Goal: Communication & Community: Answer question/provide support

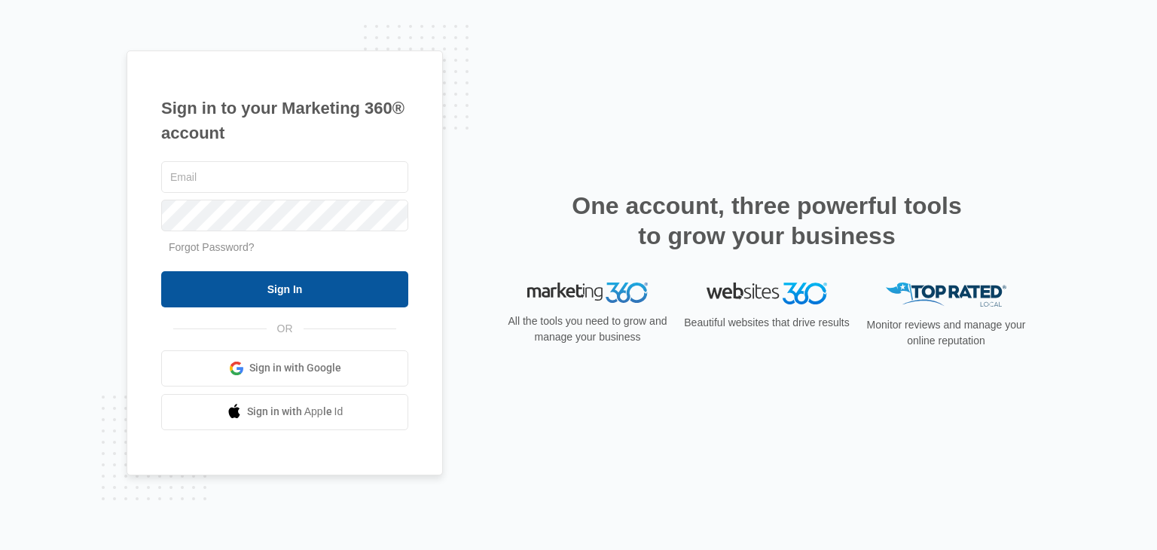
type input "[EMAIL_ADDRESS][DOMAIN_NAME]"
click at [273, 286] on input "Sign In" at bounding box center [284, 289] width 247 height 36
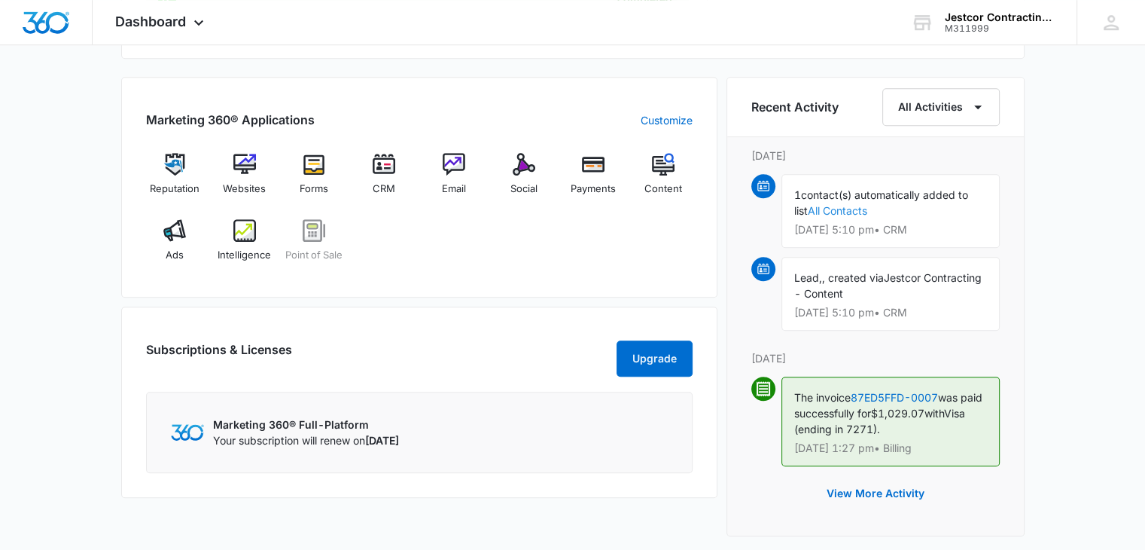
scroll to position [904, 0]
click at [383, 184] on span "CRM" at bounding box center [384, 188] width 23 height 15
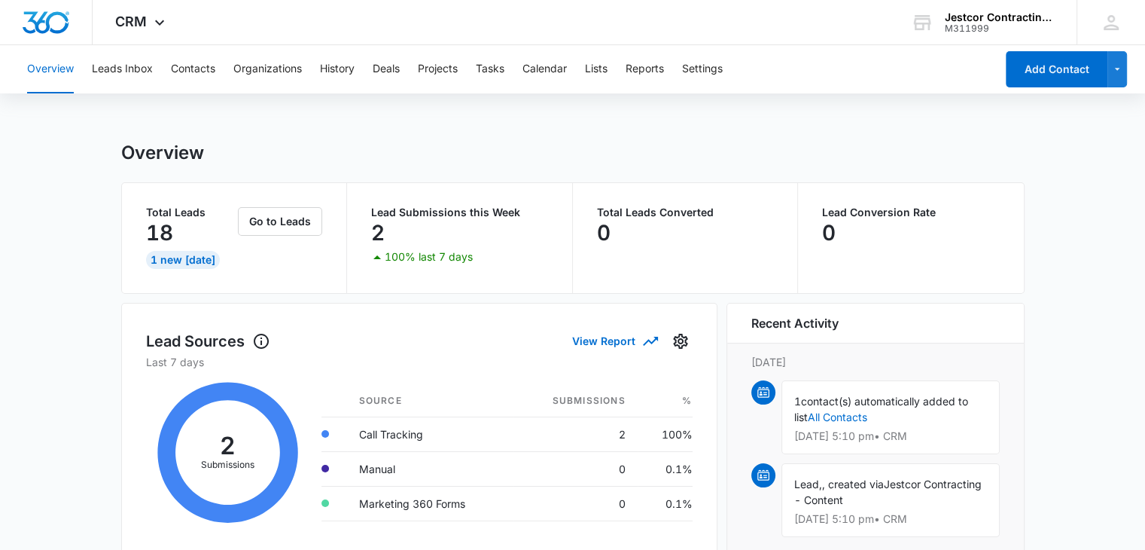
click at [398, 222] on div "2" at bounding box center [459, 233] width 177 height 30
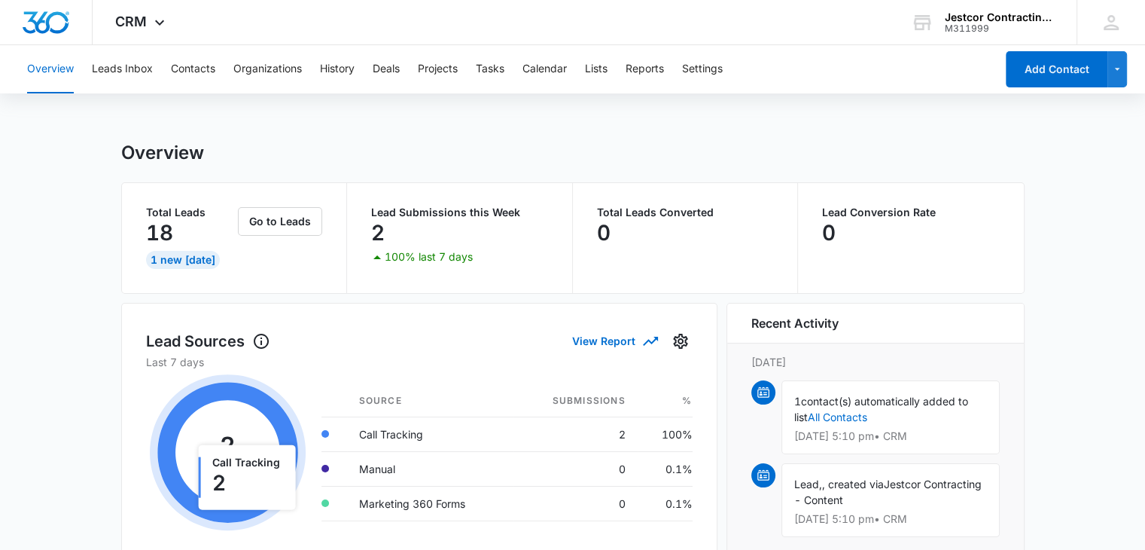
click at [425, 254] on p "100% last 7 days" at bounding box center [429, 257] width 88 height 11
click at [275, 224] on button "Go to Leads" at bounding box center [280, 221] width 84 height 29
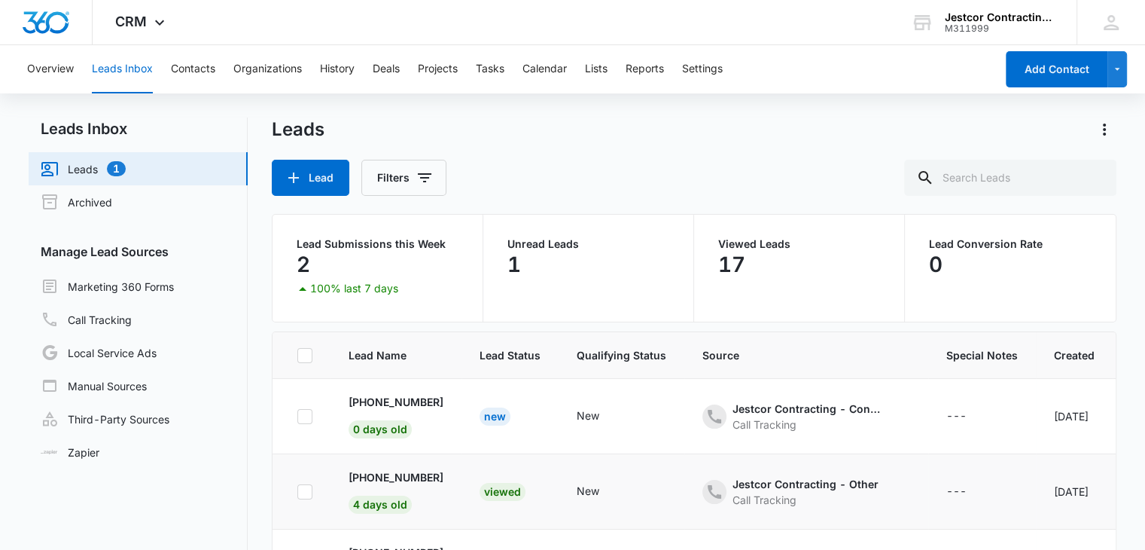
click at [303, 498] on div at bounding box center [304, 491] width 15 height 15
click at [297, 492] on input "checkbox" at bounding box center [297, 491] width 1 height 1
checkbox input "true"
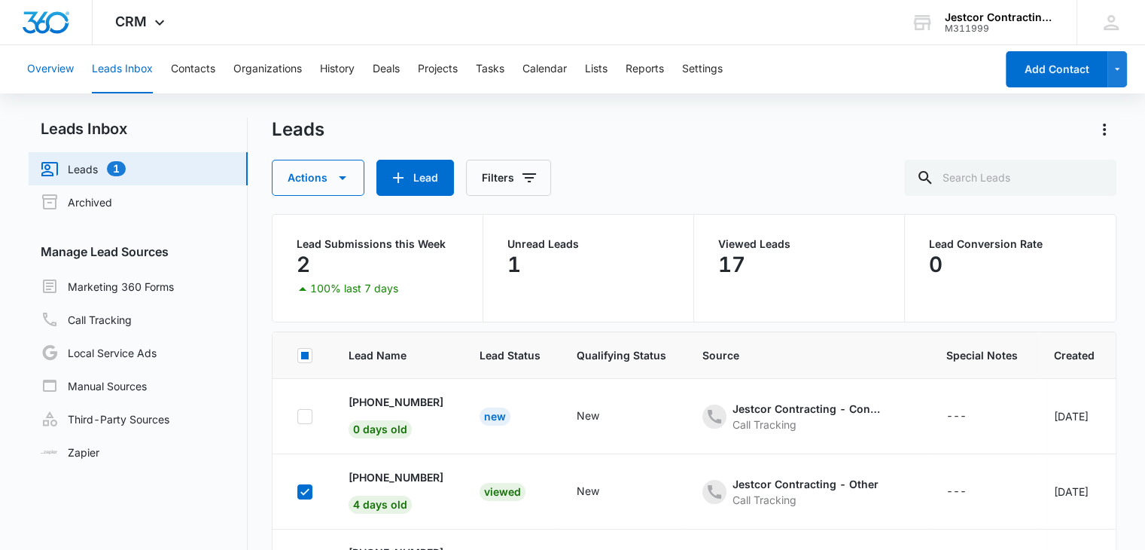
click at [42, 73] on button "Overview" at bounding box center [50, 69] width 47 height 48
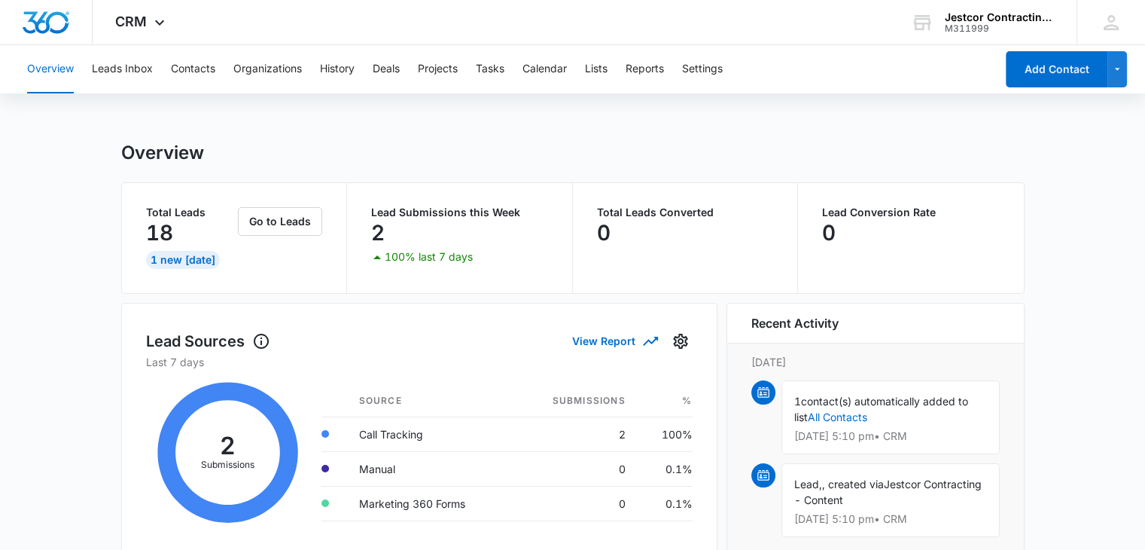
click at [45, 70] on button "Overview" at bounding box center [50, 69] width 47 height 48
click at [195, 75] on button "Contacts" at bounding box center [193, 69] width 44 height 48
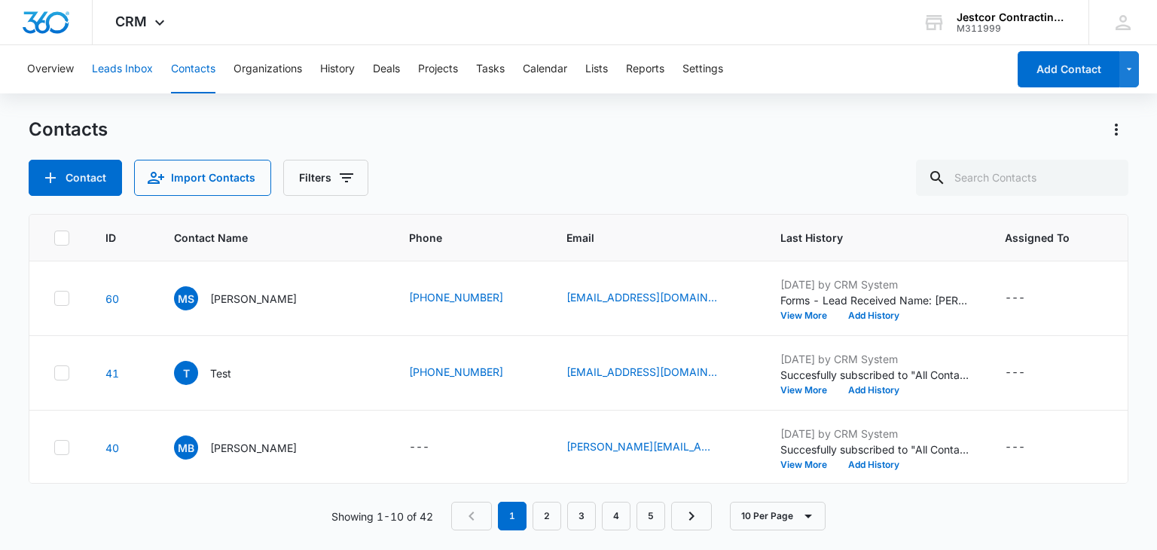
click at [115, 64] on button "Leads Inbox" at bounding box center [122, 69] width 61 height 48
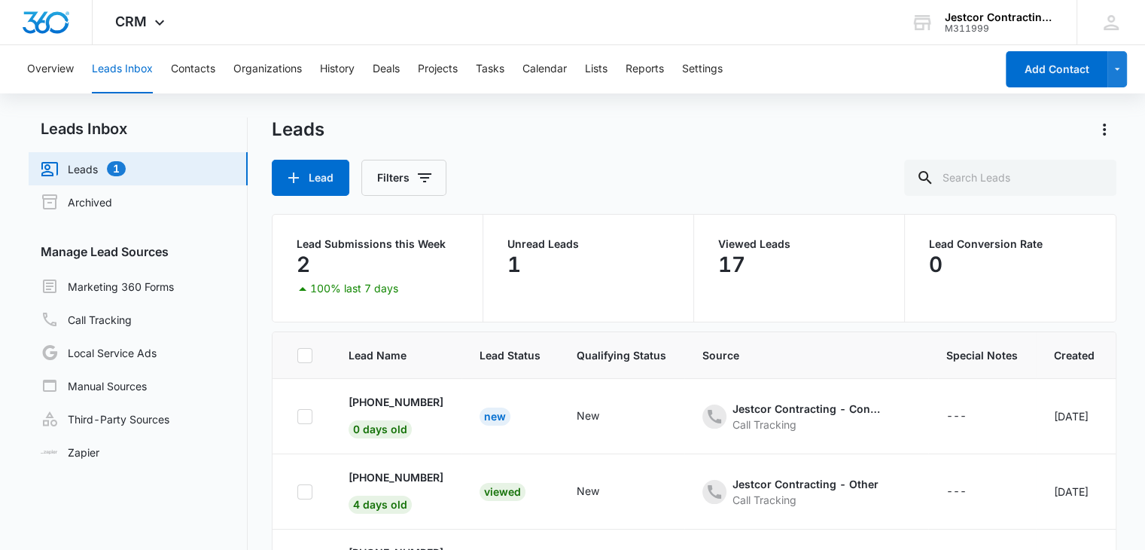
click at [95, 171] on link "Leads 1" at bounding box center [83, 169] width 85 height 18
click at [110, 172] on link "Leads 1" at bounding box center [83, 169] width 85 height 18
click at [42, 72] on button "Overview" at bounding box center [50, 69] width 47 height 48
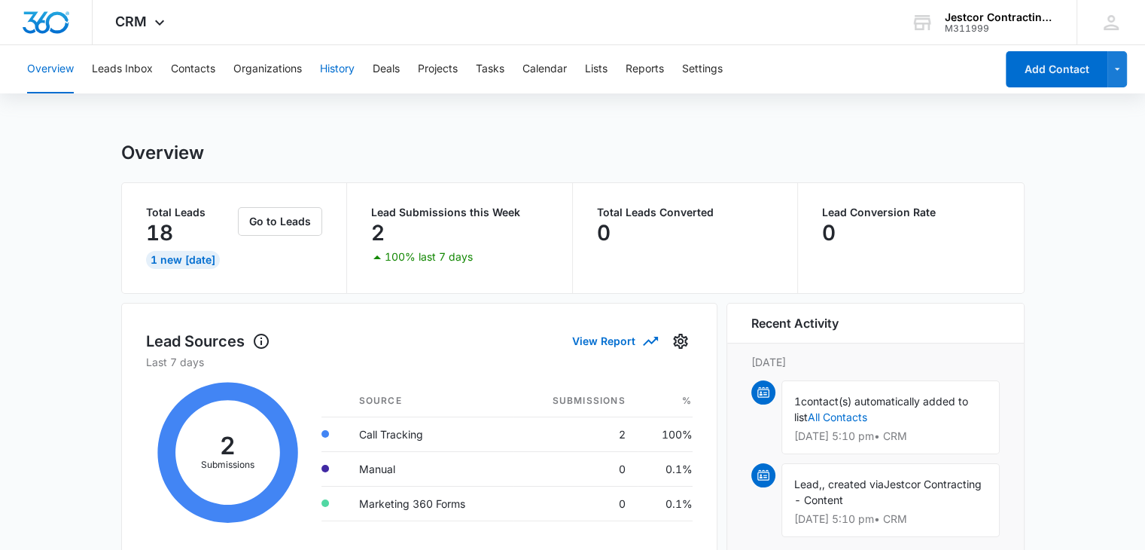
click at [343, 65] on button "History" at bounding box center [337, 69] width 35 height 48
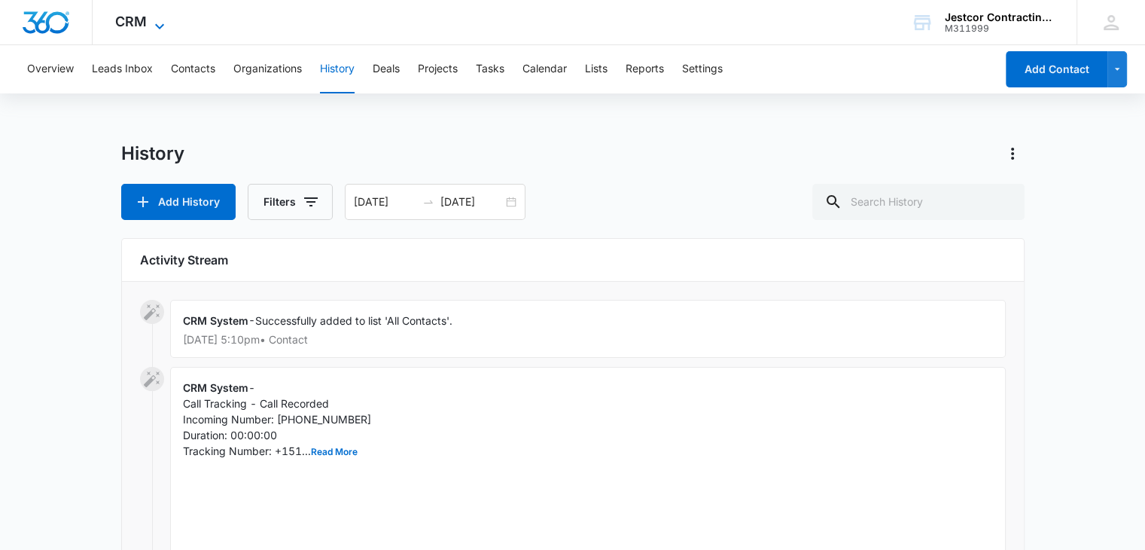
click at [159, 25] on icon at bounding box center [160, 26] width 18 height 18
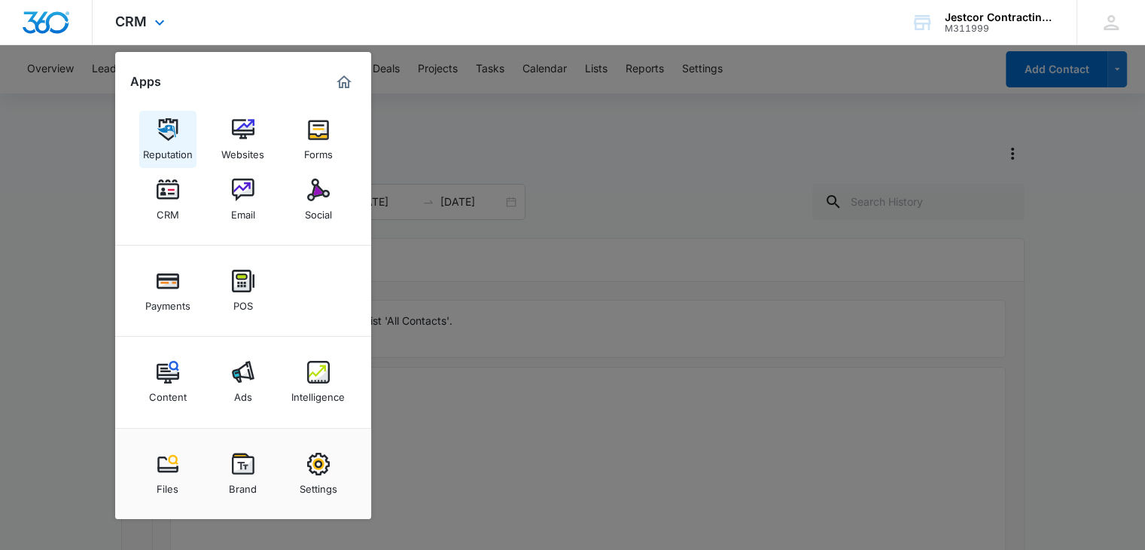
click at [169, 154] on div "Reputation" at bounding box center [168, 151] width 50 height 20
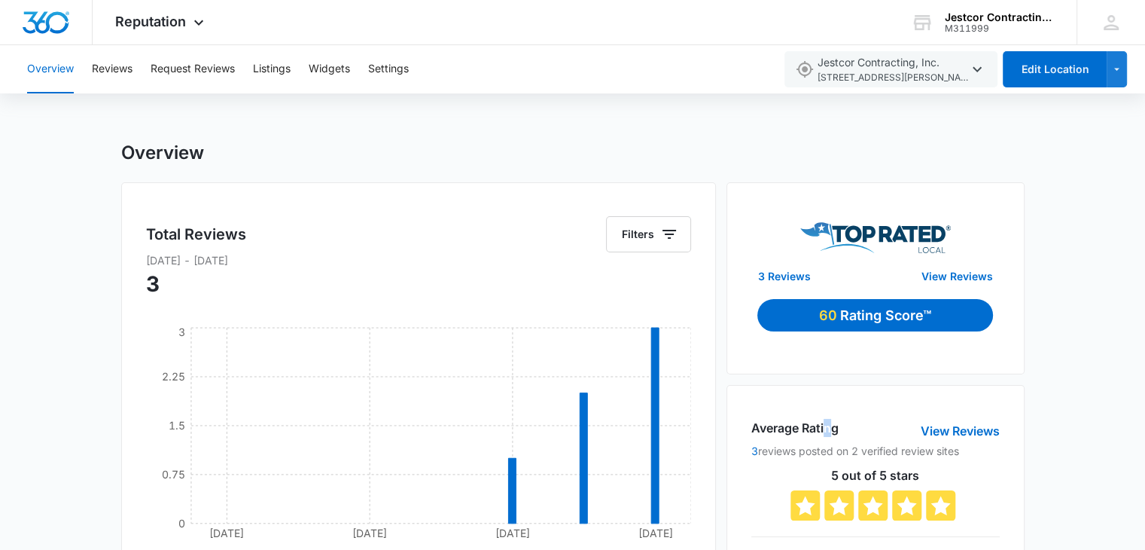
drag, startPoint x: 825, startPoint y: 382, endPoint x: 834, endPoint y: 377, distance: 10.1
click at [936, 276] on link "View Reviews" at bounding box center [958, 276] width 72 height 16
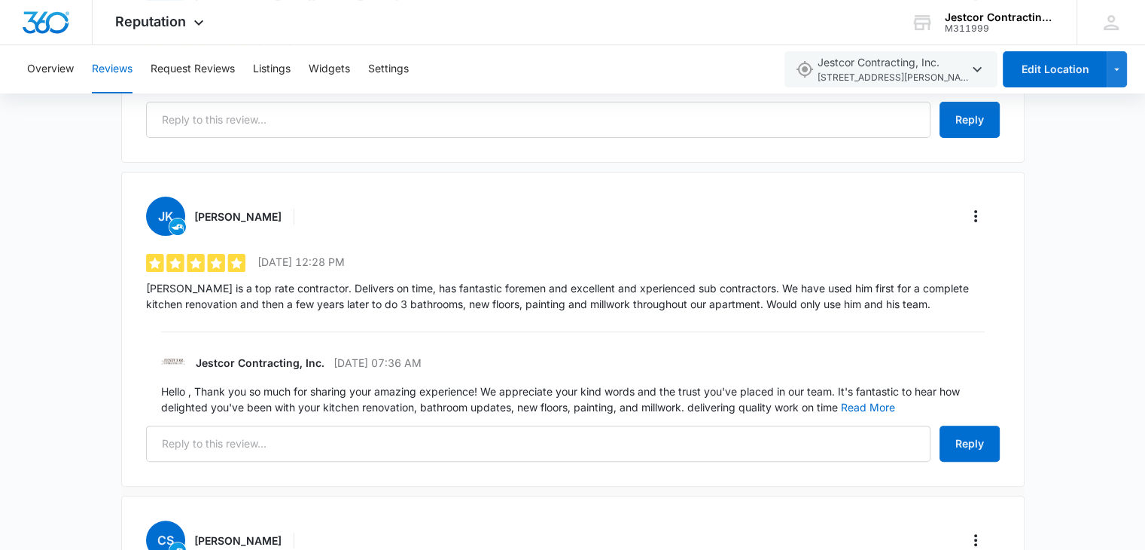
scroll to position [375, 0]
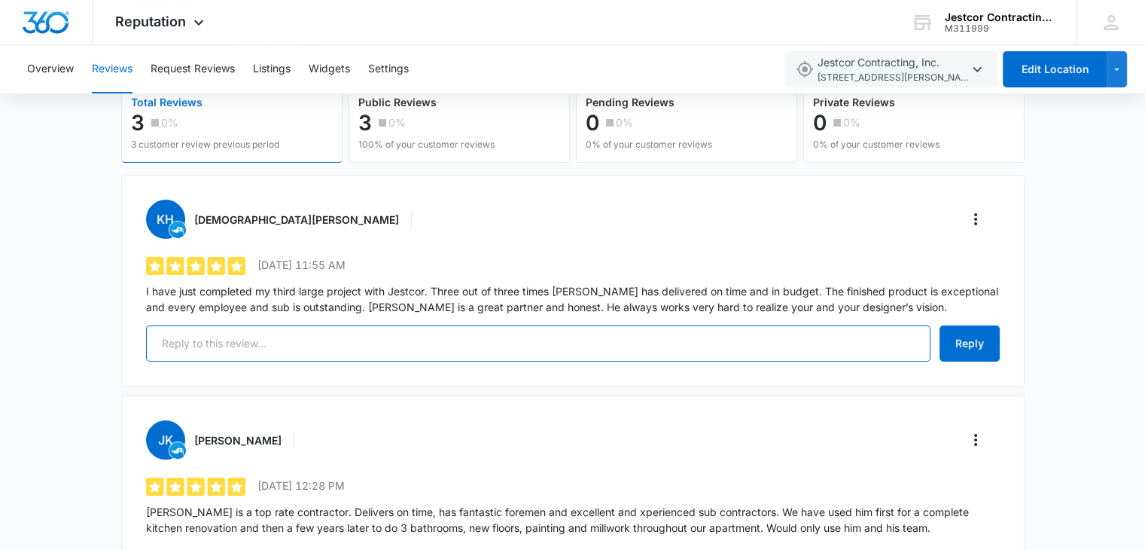
click at [202, 341] on input "text" at bounding box center [538, 343] width 785 height 36
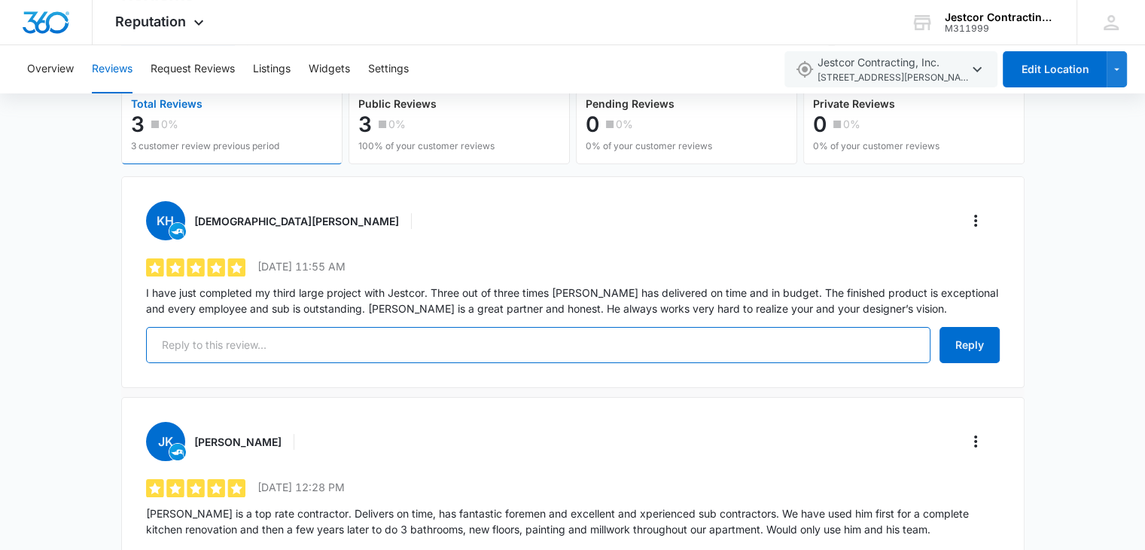
scroll to position [148, 0]
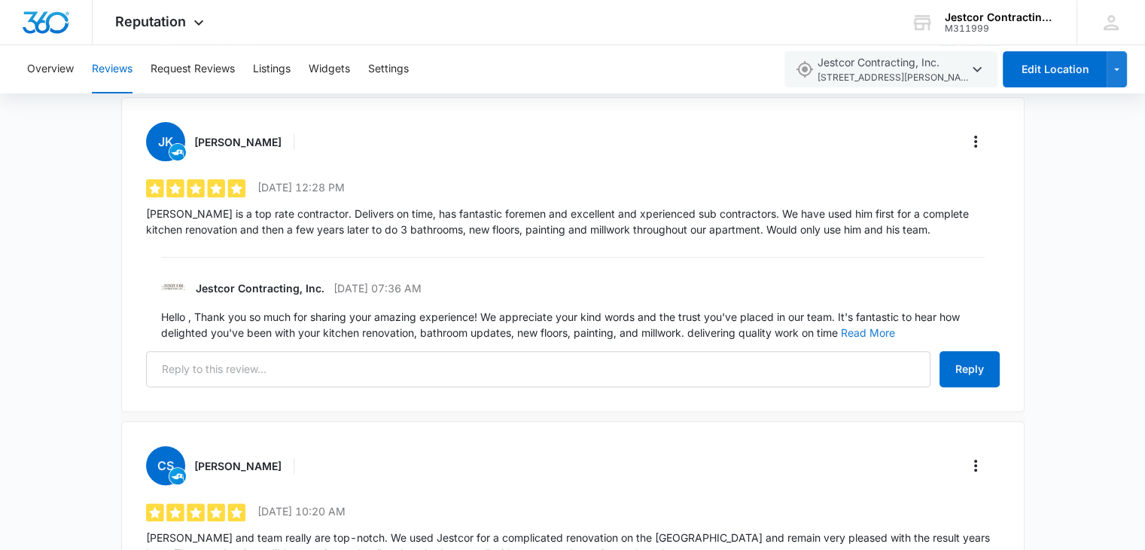
click at [871, 329] on button "Read More" at bounding box center [868, 333] width 54 height 11
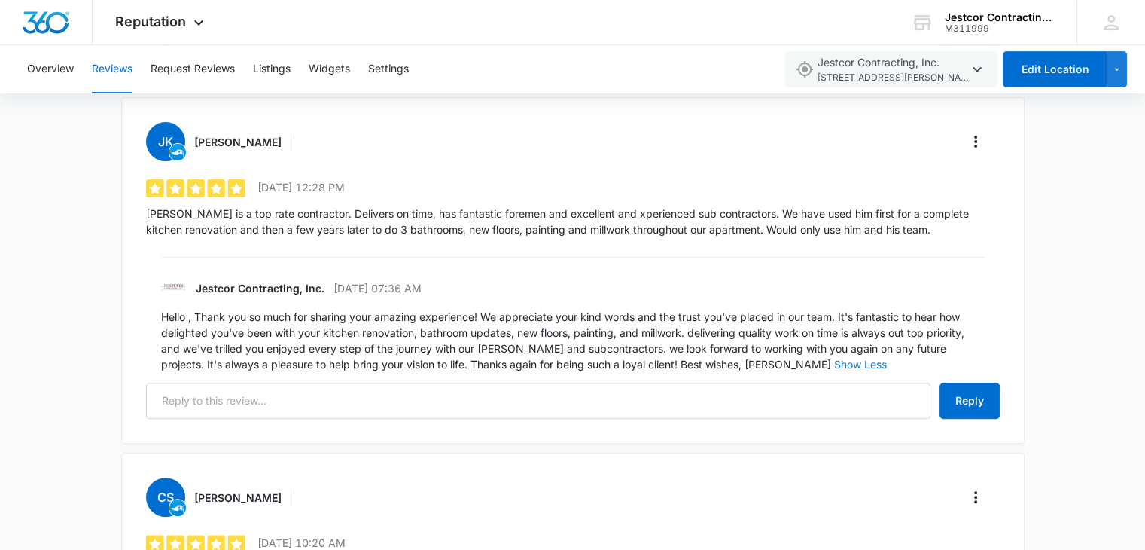
click at [834, 359] on button "Show Less" at bounding box center [860, 364] width 53 height 11
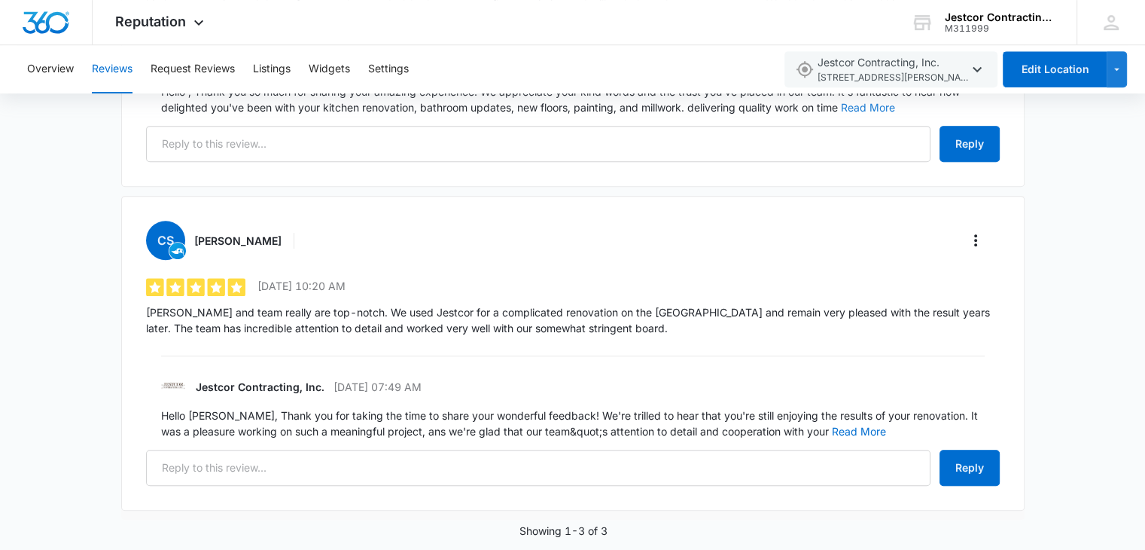
scroll to position [675, 0]
click at [832, 429] on button "Read More" at bounding box center [859, 430] width 54 height 11
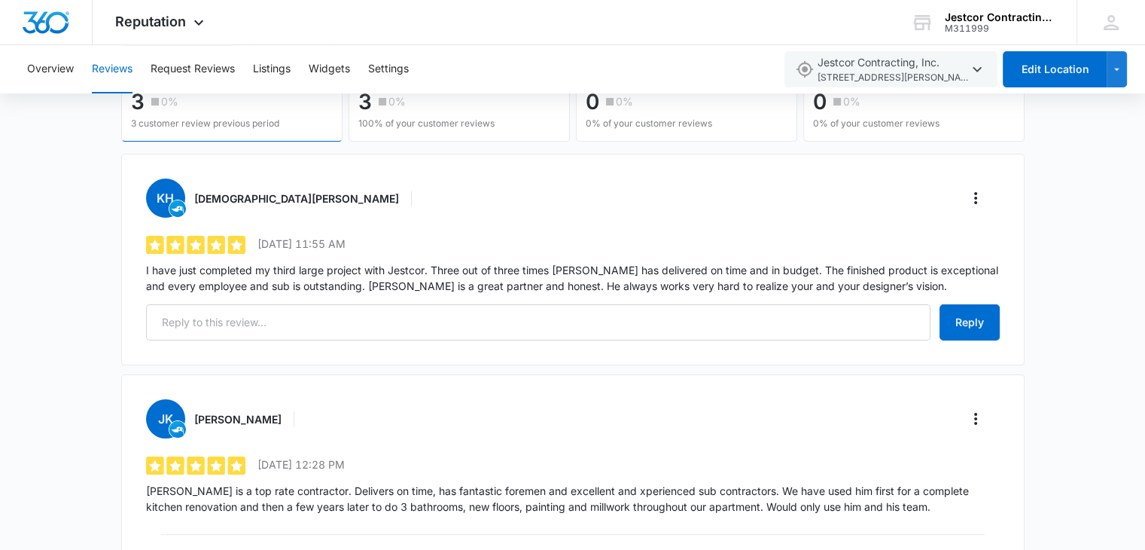
scroll to position [172, 0]
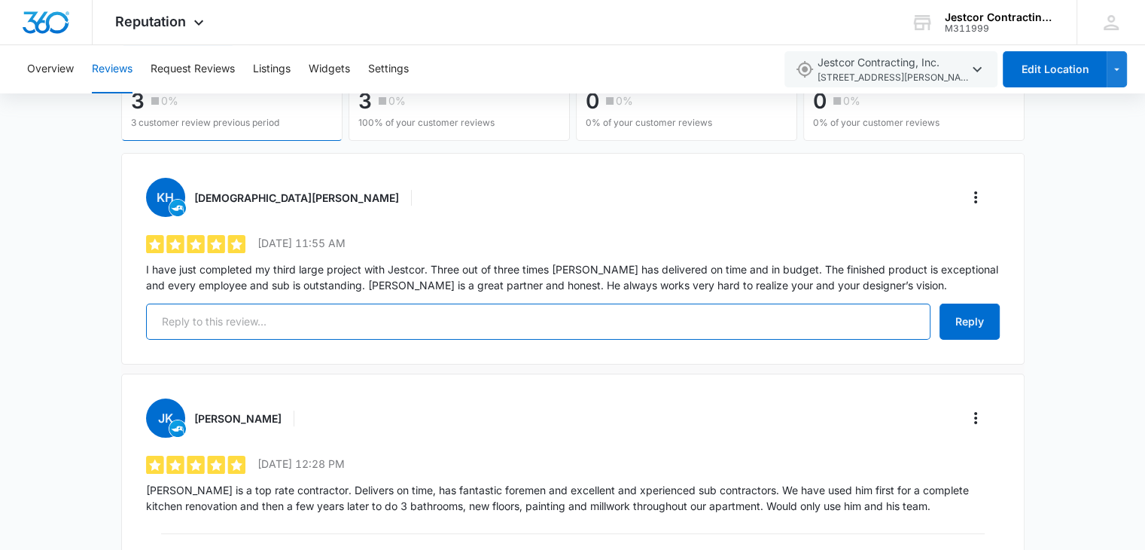
click at [222, 313] on input "text" at bounding box center [538, 321] width 785 height 36
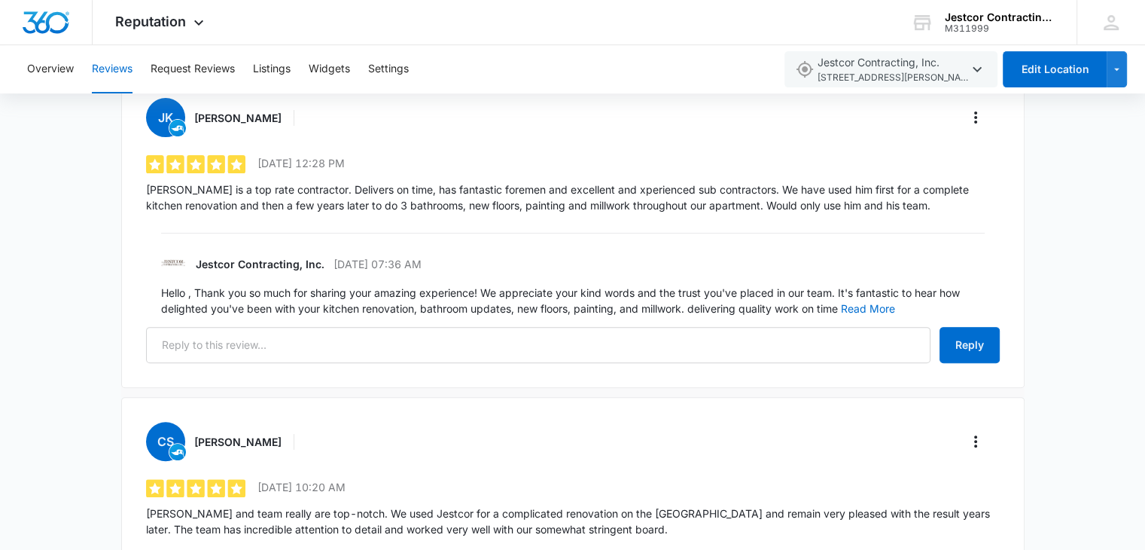
scroll to position [473, 0]
click at [858, 310] on button "Read More" at bounding box center [868, 308] width 54 height 11
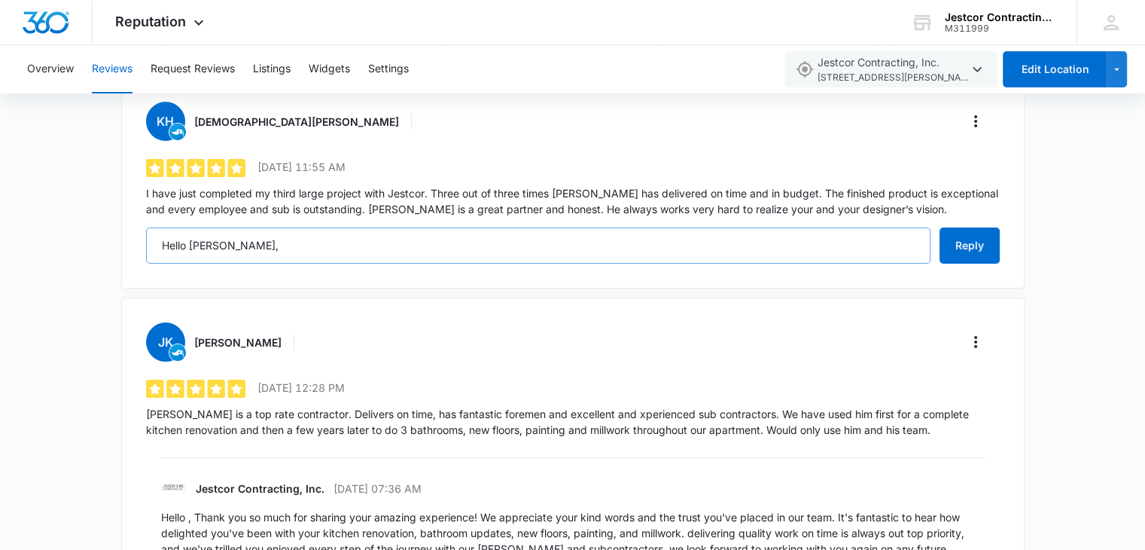
scroll to position [248, 0]
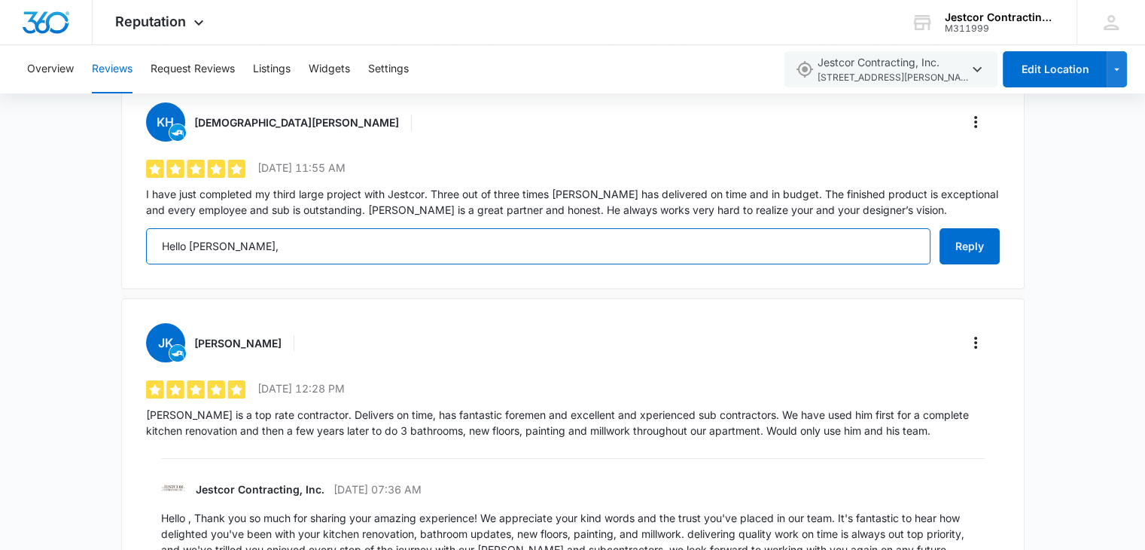
click at [240, 243] on input "Hello [PERSON_NAME]," at bounding box center [538, 246] width 785 height 36
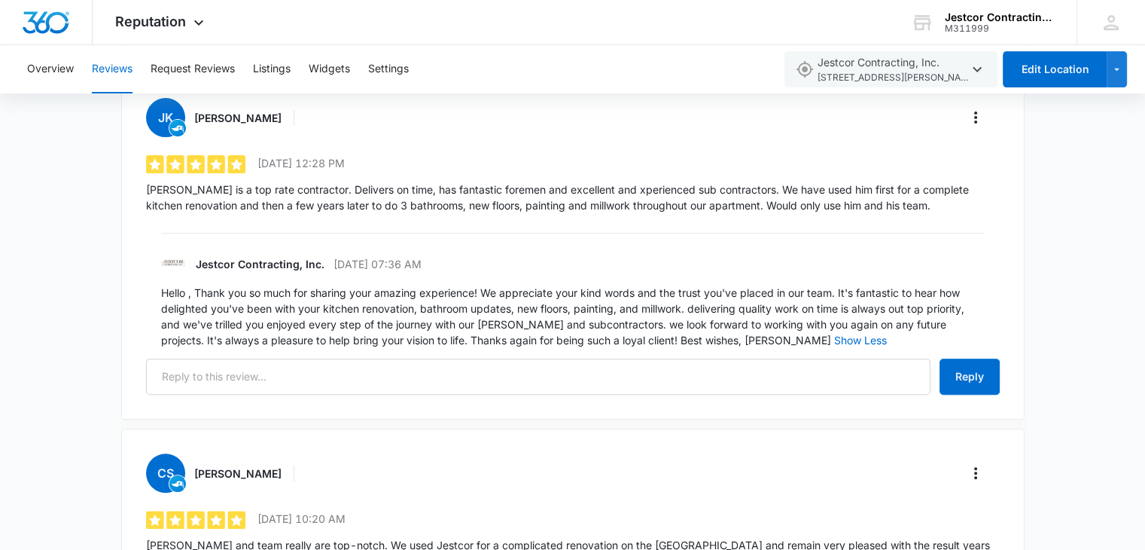
scroll to position [0, 0]
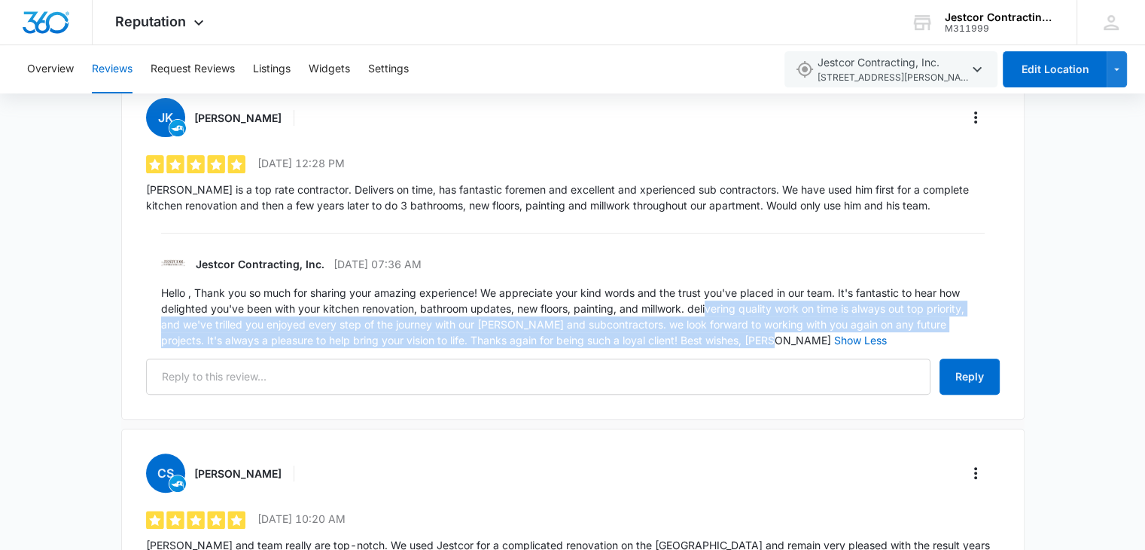
drag, startPoint x: 737, startPoint y: 337, endPoint x: 707, endPoint y: 312, distance: 39.5
click at [707, 307] on p "Hello , Thank you so much for sharing your amazing experience! We appreciate yo…" at bounding box center [573, 316] width 824 height 63
click at [705, 308] on p "Hello , Thank you so much for sharing your amazing experience! We appreciate yo…" at bounding box center [573, 316] width 824 height 63
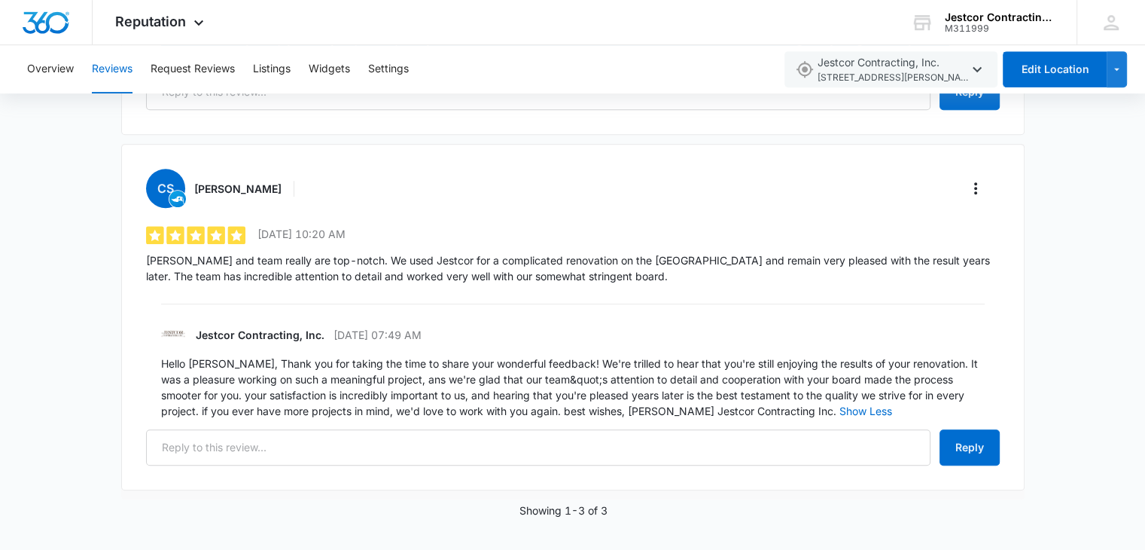
scroll to position [761, 0]
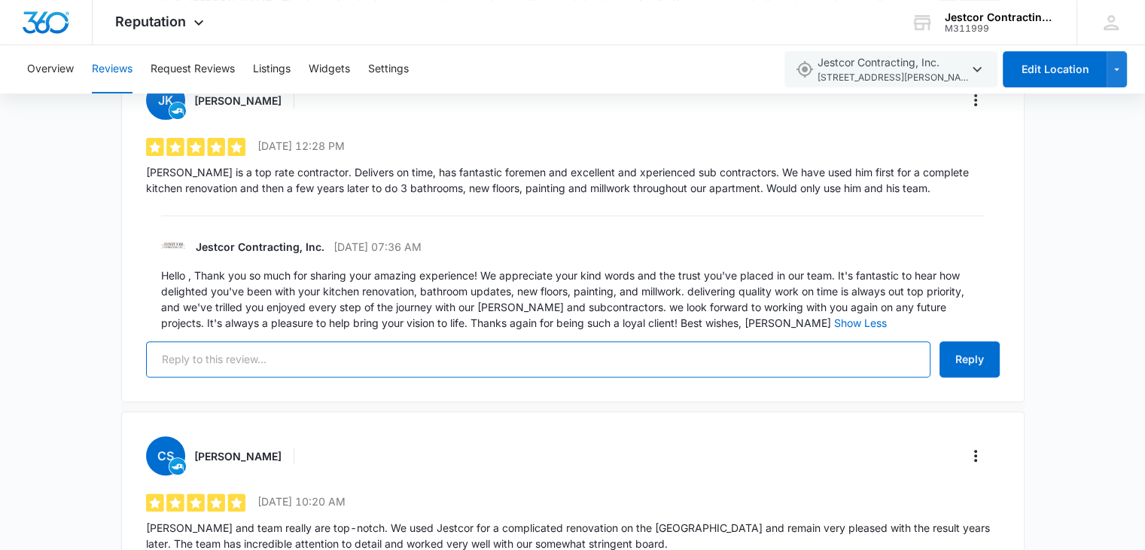
click at [630, 367] on input "text" at bounding box center [538, 359] width 785 height 36
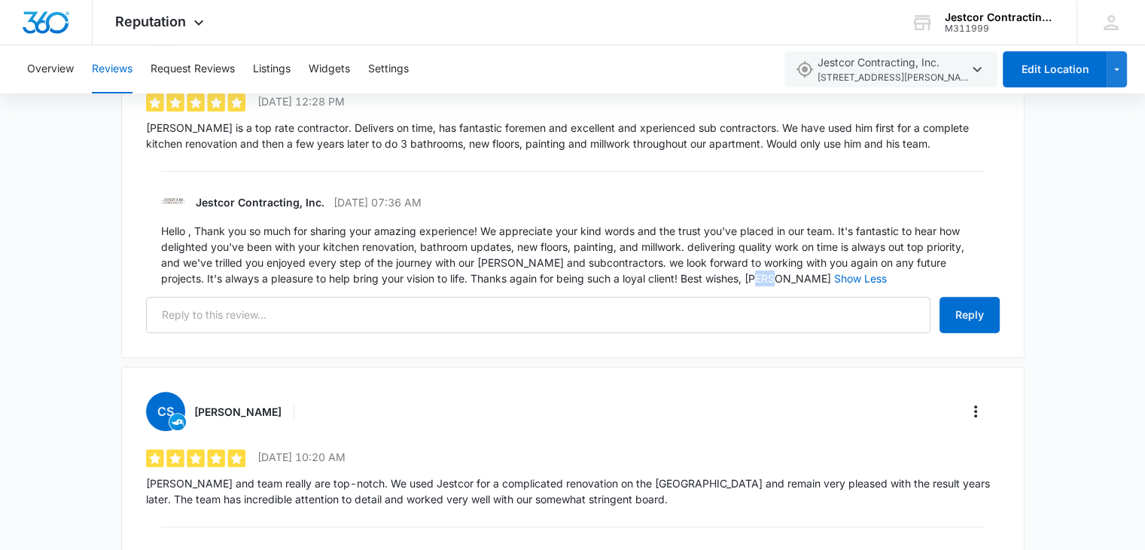
scroll to position [535, 0]
drag, startPoint x: 739, startPoint y: 279, endPoint x: 616, endPoint y: 281, distance: 122.8
click at [616, 279] on p "Hello , Thank you so much for sharing your amazing experience! We appreciate yo…" at bounding box center [573, 253] width 824 height 63
copy p "Best wishes, [PERSON_NAME]"
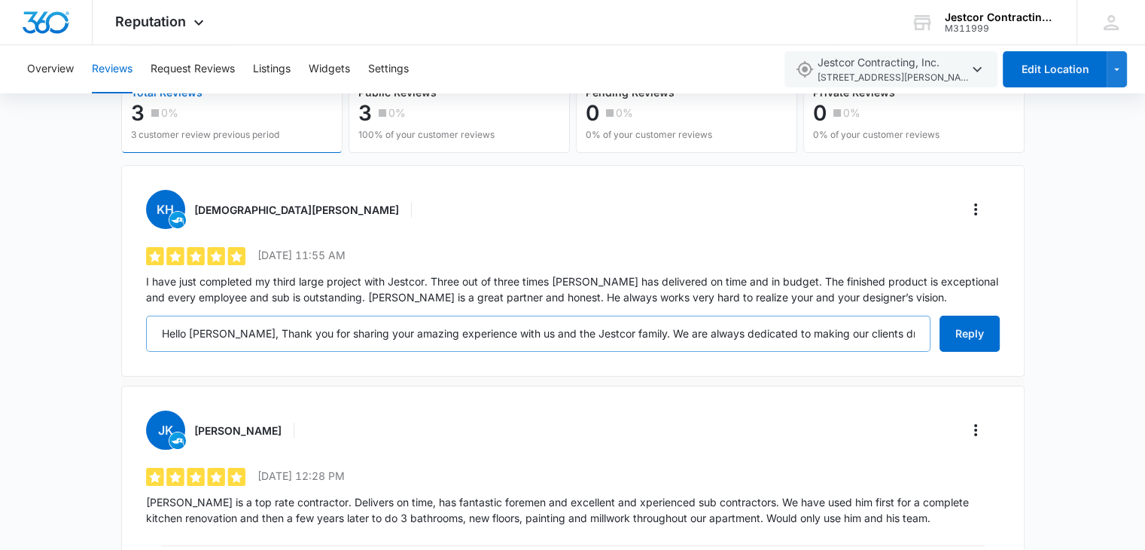
scroll to position [160, 0]
click at [917, 334] on input "Hello [PERSON_NAME], Thank you for sharing your amazing experience with us and …" at bounding box center [538, 334] width 785 height 36
paste input "Best wishes, [PERSON_NAME]"
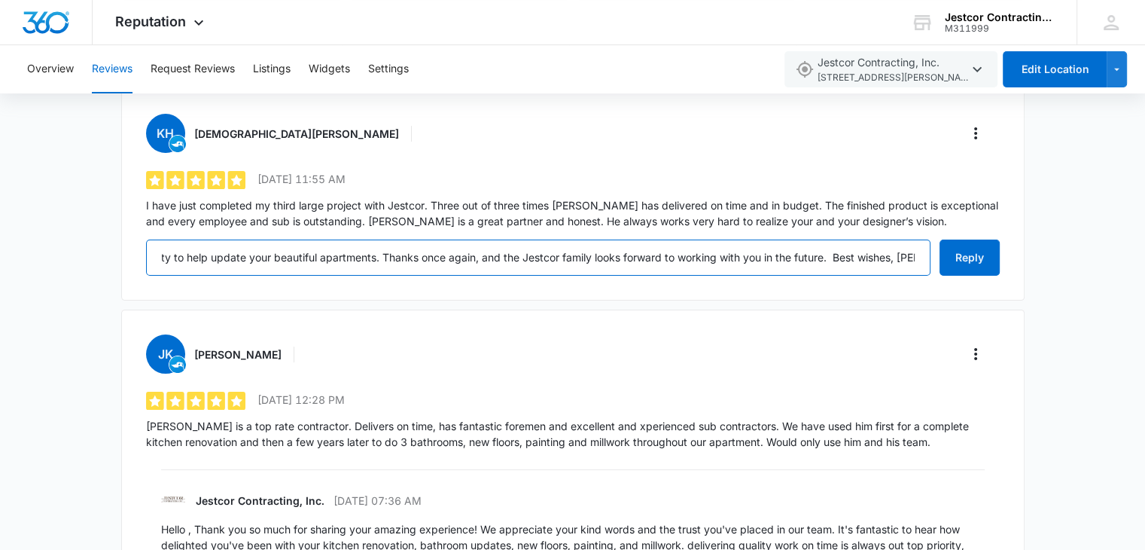
scroll to position [236, 0]
click at [335, 258] on input "Hello [PERSON_NAME], Thank you for sharing your amazing experience with us and …" at bounding box center [538, 258] width 785 height 36
drag, startPoint x: 165, startPoint y: 258, endPoint x: 137, endPoint y: 256, distance: 27.9
click at [137, 256] on div "KH [PERSON_NAME] 5 out of 5 [DATE] 11:55 AM I have just completed my third larg…" at bounding box center [573, 196] width 904 height 212
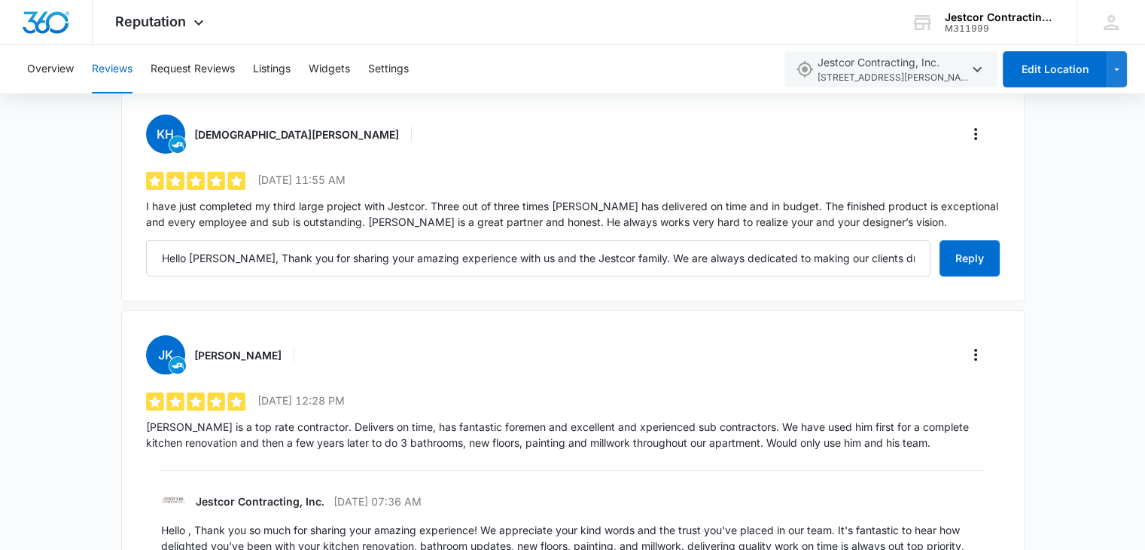
click at [883, 290] on div "KH [PERSON_NAME] 5 out of 5 [DATE] 11:55 AM I have just completed my third larg…" at bounding box center [573, 196] width 904 height 212
drag, startPoint x: 916, startPoint y: 255, endPoint x: 889, endPoint y: 257, distance: 26.5
click at [914, 256] on input "Hello [PERSON_NAME], Thank you for sharing your amazing experience with us and …" at bounding box center [538, 258] width 785 height 36
click at [599, 299] on li "KH [PERSON_NAME] 5 out of 5 [DATE] 11:55 AM I have just completed my third larg…" at bounding box center [573, 200] width 904 height 221
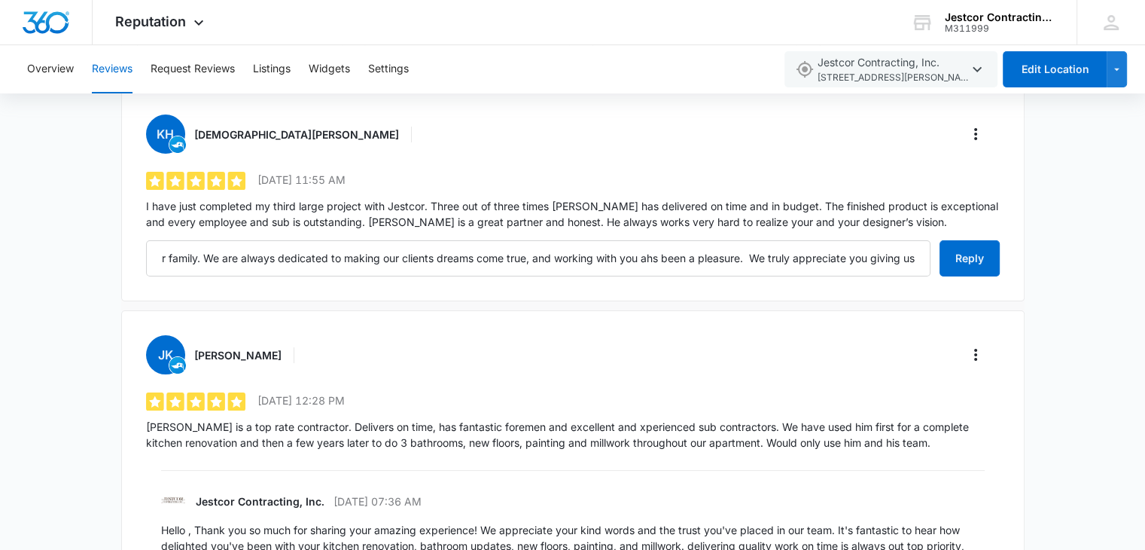
scroll to position [0, 0]
drag, startPoint x: 868, startPoint y: 258, endPoint x: 898, endPoint y: 255, distance: 30.2
click at [858, 253] on input "Hello [PERSON_NAME], Thank you for sharing your amazing experience with us and …" at bounding box center [538, 258] width 785 height 36
click at [918, 259] on input "Hello [PERSON_NAME], Thank you for sharing your amazing experience with us and …" at bounding box center [538, 258] width 785 height 36
click at [922, 258] on input "Hello [PERSON_NAME], Thank you for sharing your amazing experience with us and …" at bounding box center [538, 258] width 785 height 36
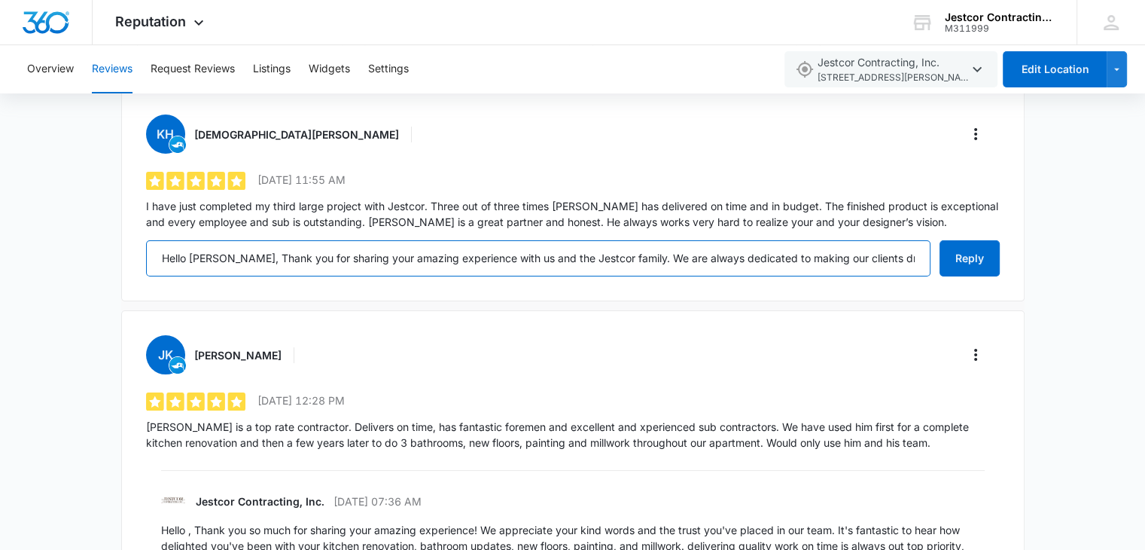
click at [919, 261] on input "Hello [PERSON_NAME], Thank you for sharing your amazing experience with us and …" at bounding box center [538, 258] width 785 height 36
click at [787, 257] on input "Hello [PERSON_NAME], Thank you for sharing your amazing experience with us and …" at bounding box center [538, 258] width 785 height 36
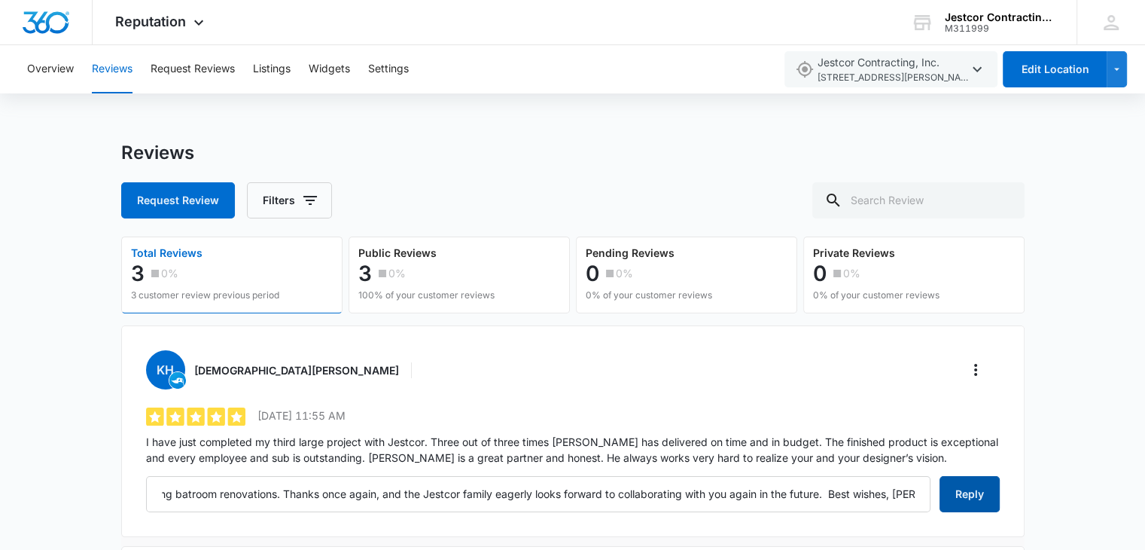
scroll to position [0, 0]
click at [974, 495] on button "Reply" at bounding box center [970, 494] width 60 height 36
click at [921, 495] on input "Hello [PERSON_NAME], Thank you for sharing your amazing experience with us and …" at bounding box center [538, 494] width 785 height 36
click at [904, 492] on input "Hello [PERSON_NAME], Thank you for sharing your amazing experience with us and …" at bounding box center [538, 494] width 785 height 36
click at [961, 491] on button "Reply" at bounding box center [970, 494] width 60 height 36
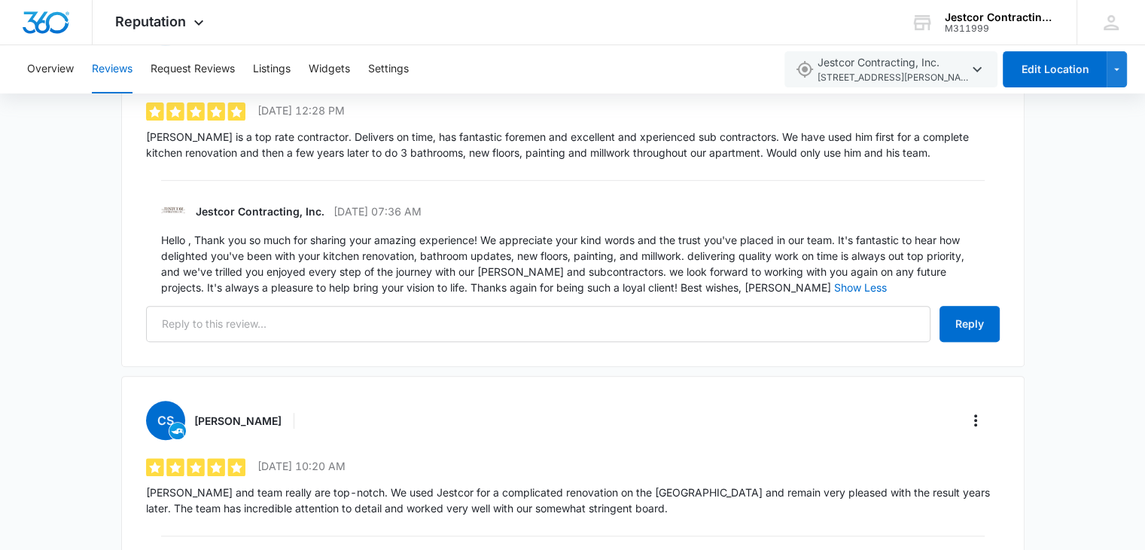
scroll to position [526, 0]
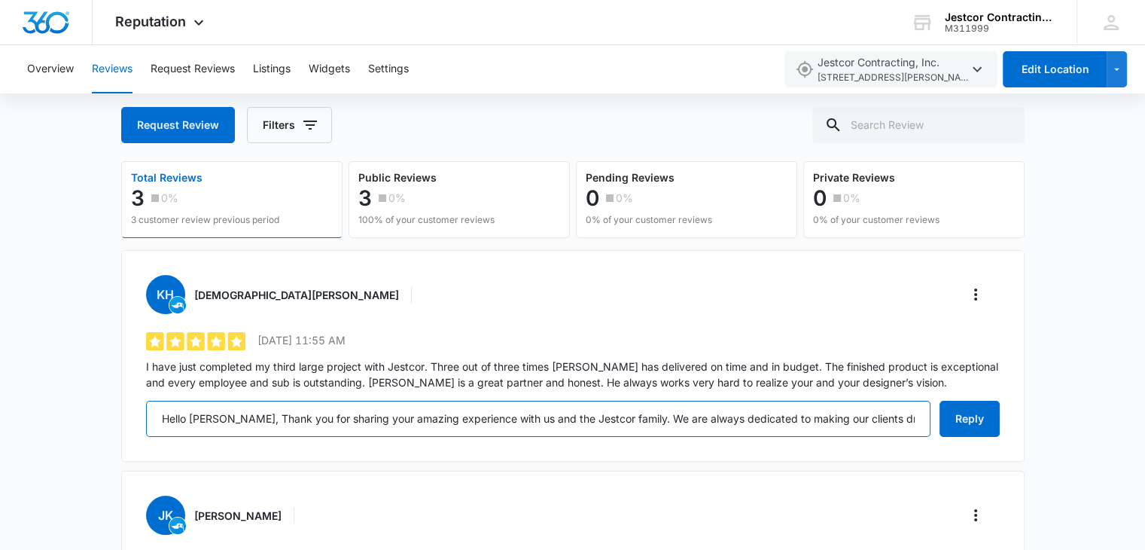
click at [537, 414] on input "Hello [PERSON_NAME], Thank you for sharing your amazing experience with us and …" at bounding box center [538, 419] width 785 height 36
drag, startPoint x: 158, startPoint y: 413, endPoint x: 286, endPoint y: 432, distance: 129.3
click at [159, 414] on input "Hello [PERSON_NAME], Thank you for sharing your amazing experience with us and …" at bounding box center [538, 419] width 785 height 36
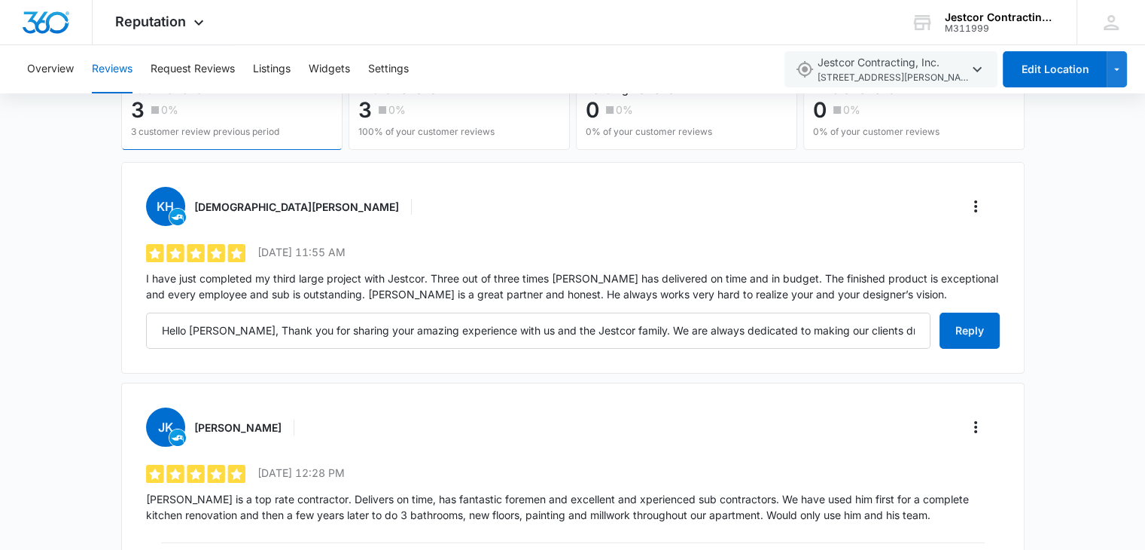
click at [325, 441] on div "[PERSON_NAME] [PERSON_NAME] 5 out of 5 [DATE] 12:28 PM [PERSON_NAME] is a top r…" at bounding box center [573, 556] width 904 height 346
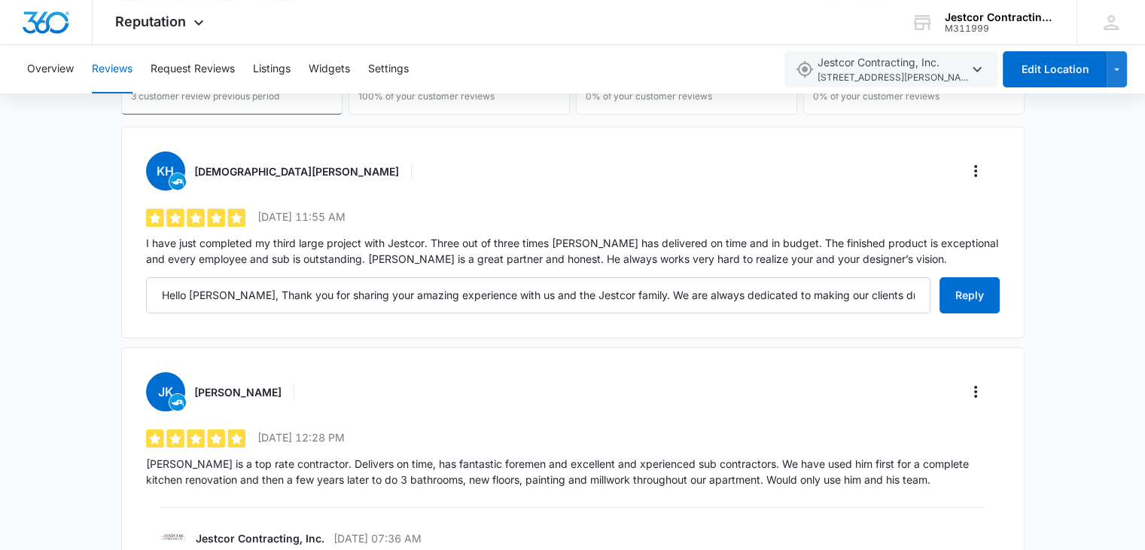
click at [428, 410] on div "[PERSON_NAME] [PERSON_NAME] 5 out of 5 [DATE] 12:28 PM [PERSON_NAME] is a top r…" at bounding box center [573, 520] width 904 height 346
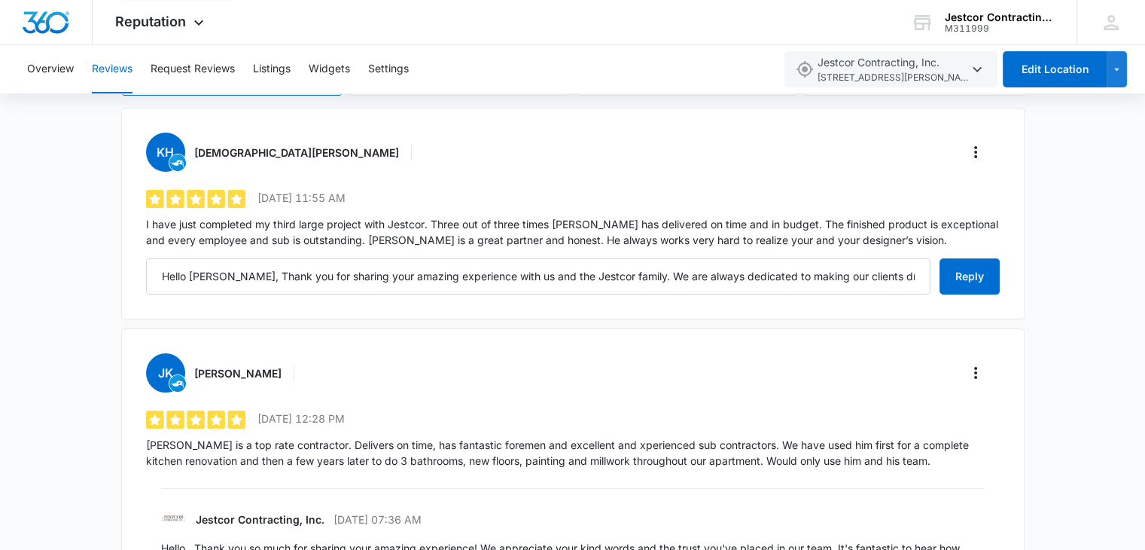
click at [724, 208] on div "5 out of 5 [DATE] 11:55 AM" at bounding box center [573, 203] width 854 height 26
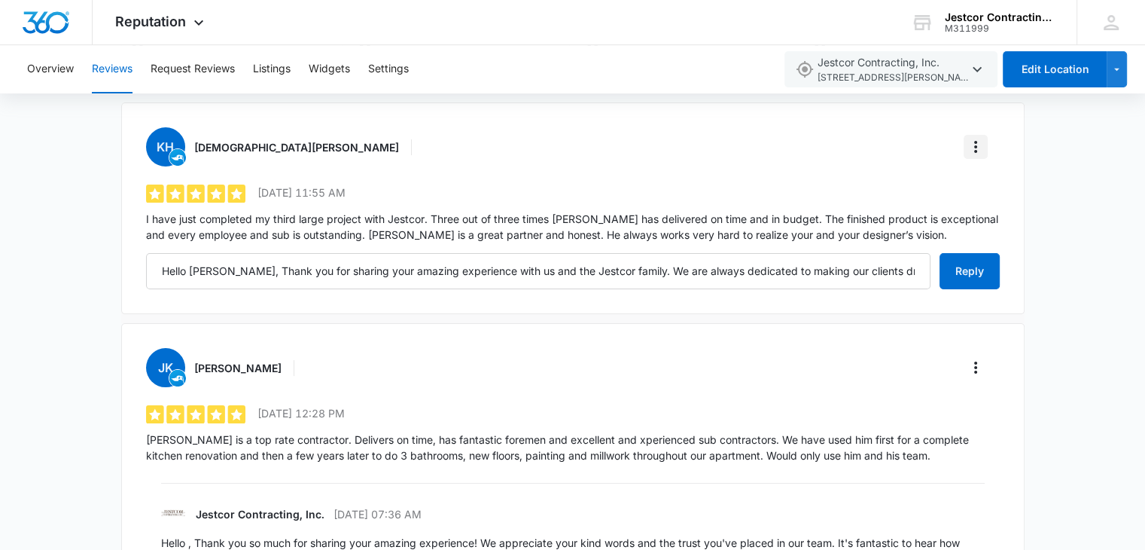
click at [968, 144] on icon "More" at bounding box center [976, 147] width 18 height 18
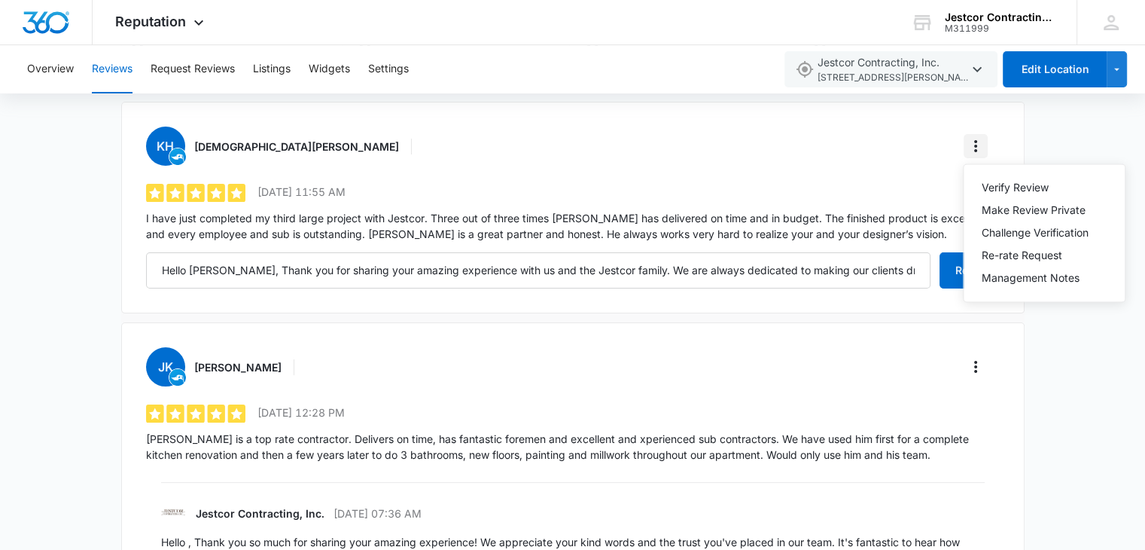
scroll to position [224, 0]
click at [935, 138] on div "KH [PERSON_NAME] Verify Review Make Review Private Challenge Verification Re-ra…" at bounding box center [573, 145] width 854 height 39
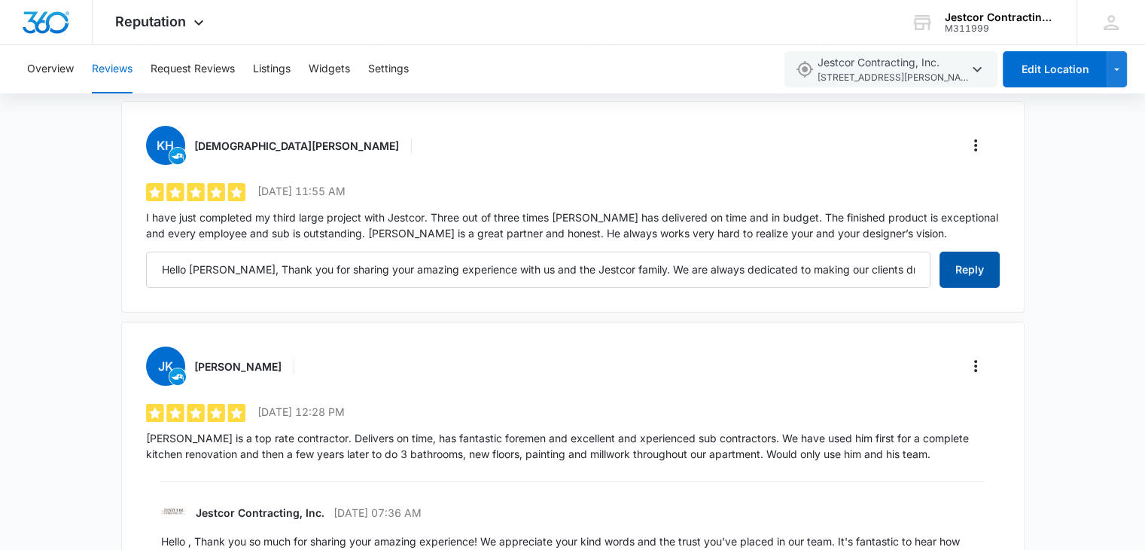
click at [962, 270] on button "Reply" at bounding box center [970, 270] width 60 height 36
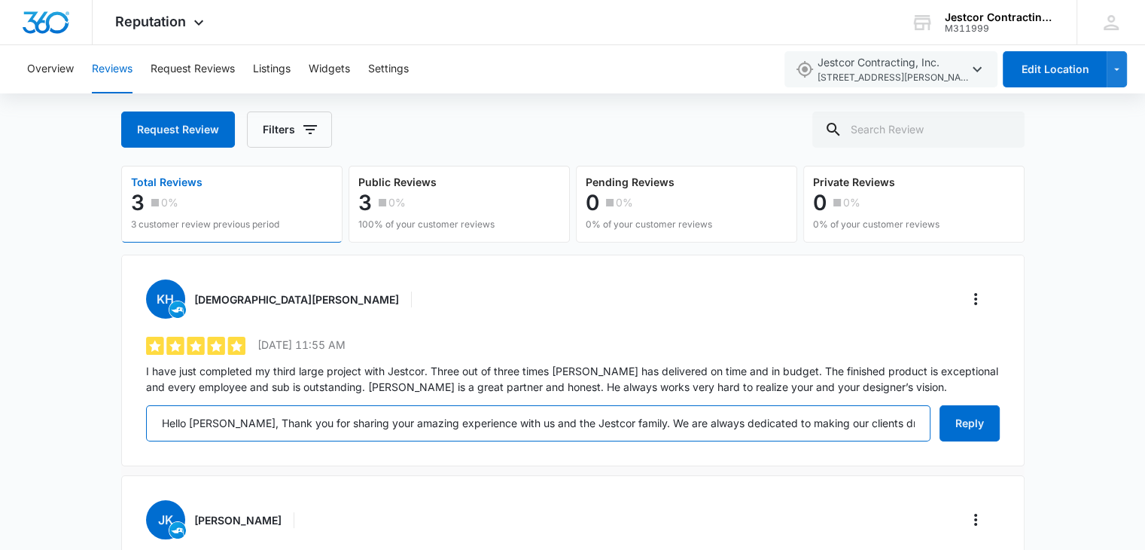
scroll to position [70, 0]
click at [911, 423] on input "Hello [PERSON_NAME], Thank you for sharing your amazing experience with us and …" at bounding box center [538, 424] width 785 height 36
drag, startPoint x: 913, startPoint y: 422, endPoint x: 116, endPoint y: 443, distance: 797.7
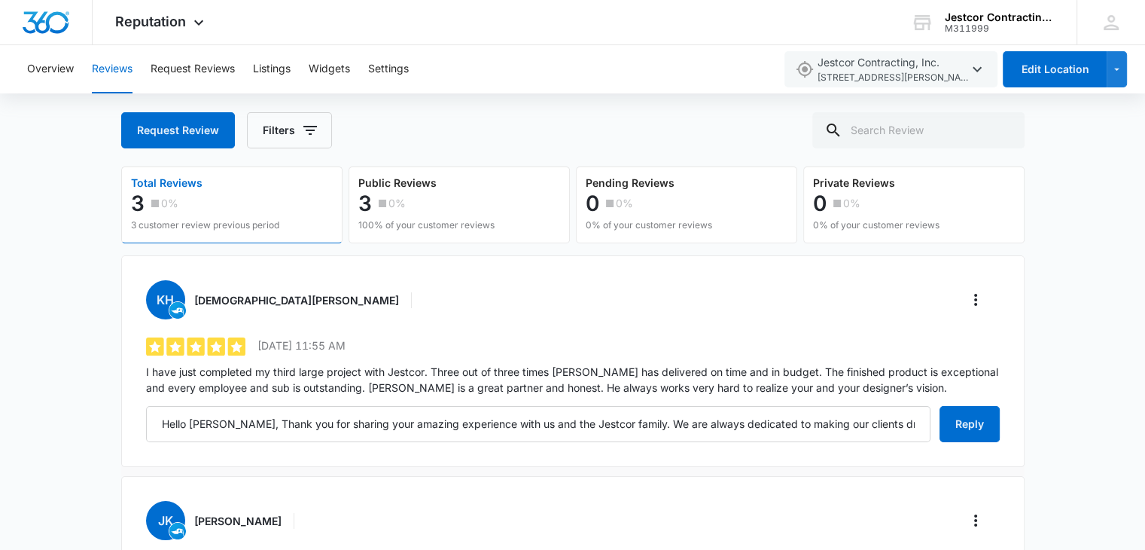
click at [412, 460] on div "KH [PERSON_NAME] 5 out of 5 [DATE] 11:55 AM I have just completed my third larg…" at bounding box center [573, 361] width 904 height 212
click at [964, 429] on button "Reply" at bounding box center [970, 424] width 60 height 36
type input "Hello [PERSON_NAME], Thank you for sharing your amazing experience with us and …"
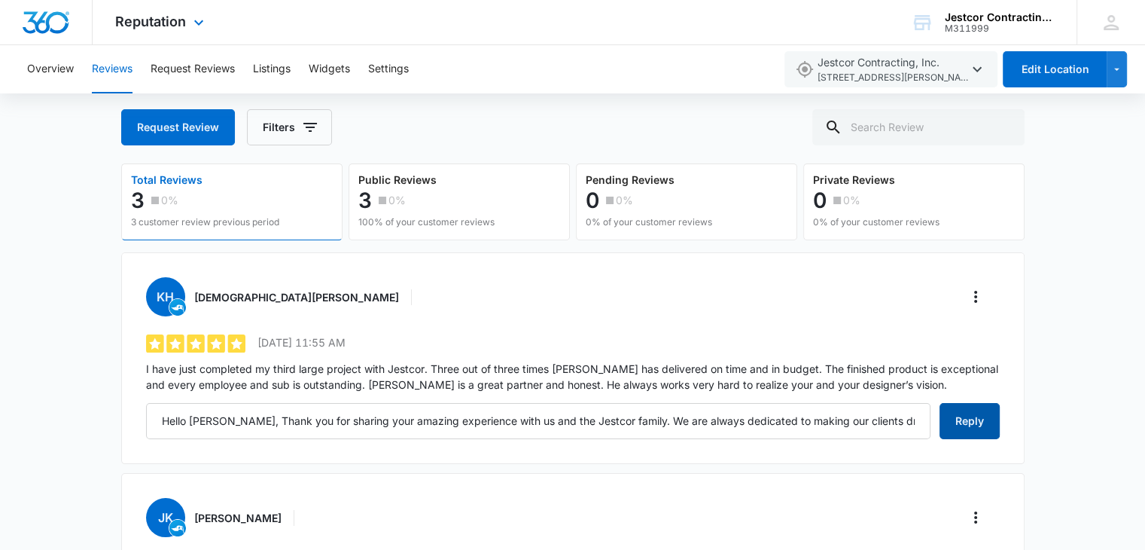
scroll to position [74, 0]
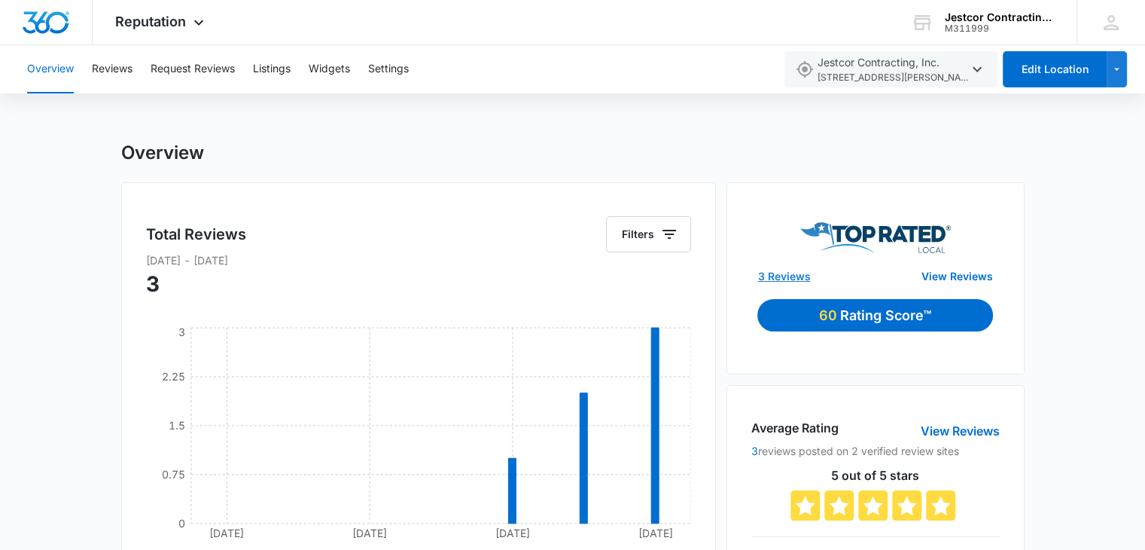
click at [774, 277] on link "3 Reviews" at bounding box center [784, 276] width 53 height 16
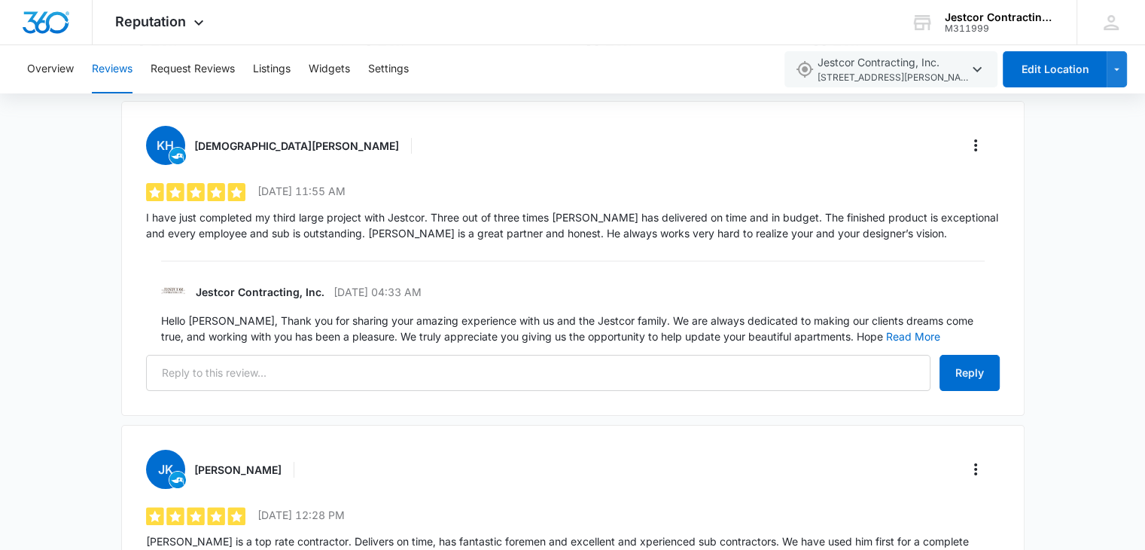
scroll to position [225, 0]
click at [886, 334] on button "Read More" at bounding box center [913, 336] width 54 height 11
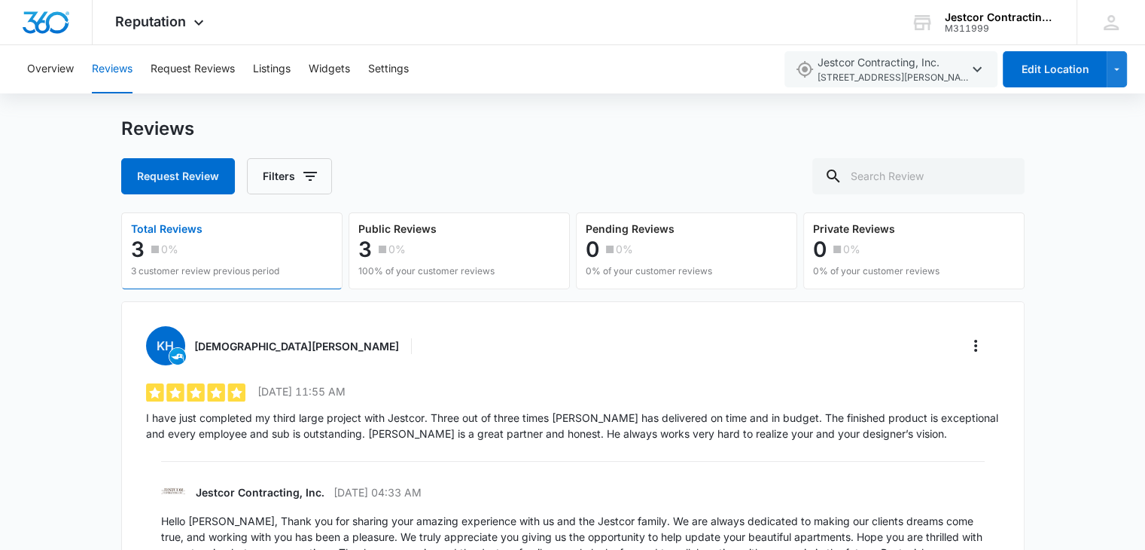
scroll to position [0, 0]
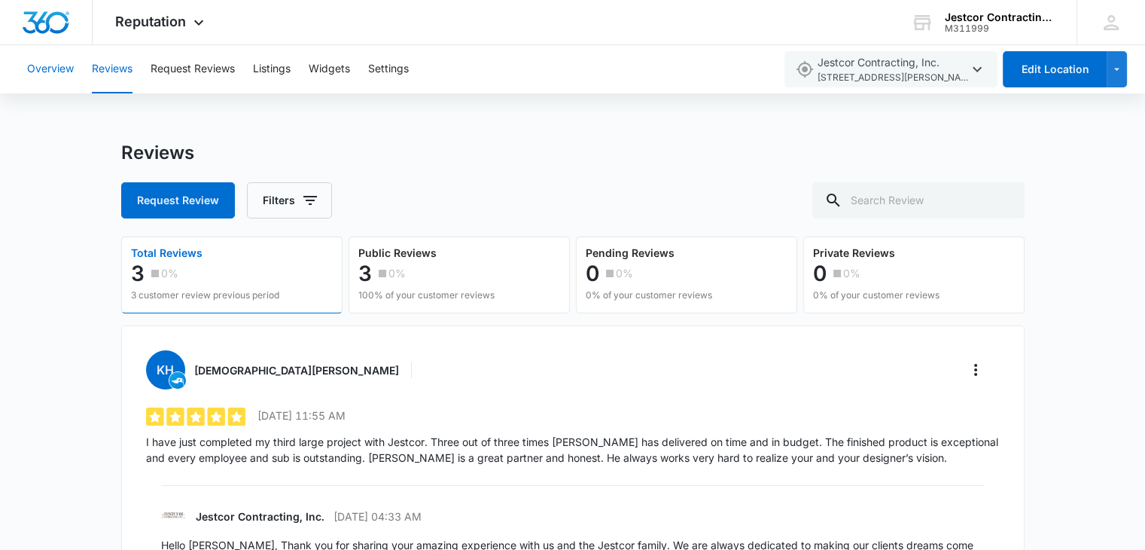
click at [42, 75] on button "Overview" at bounding box center [50, 69] width 47 height 48
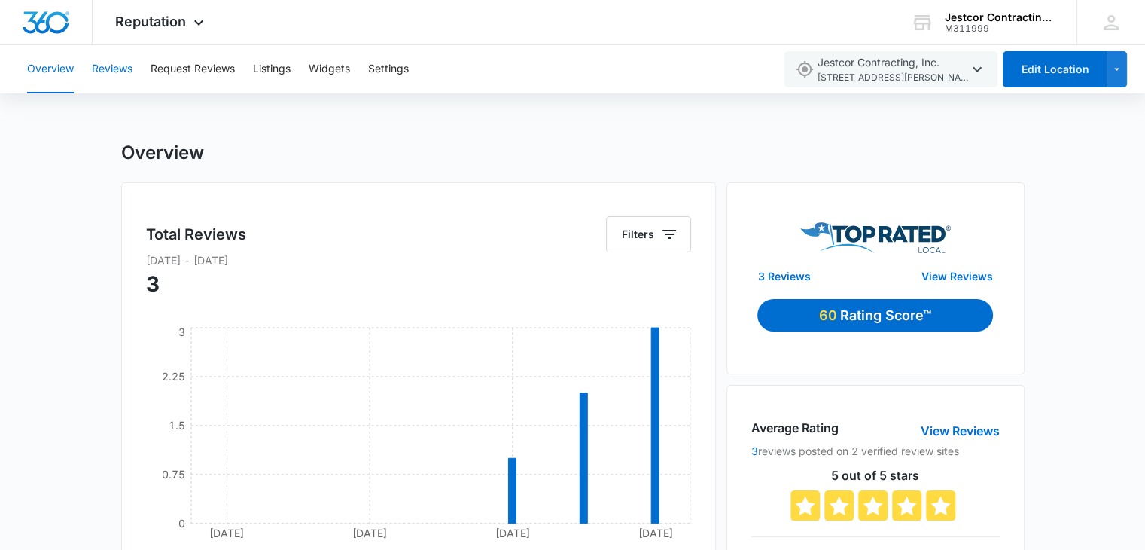
click at [107, 66] on button "Reviews" at bounding box center [112, 69] width 41 height 48
click at [175, 69] on button "Request Reviews" at bounding box center [193, 69] width 84 height 48
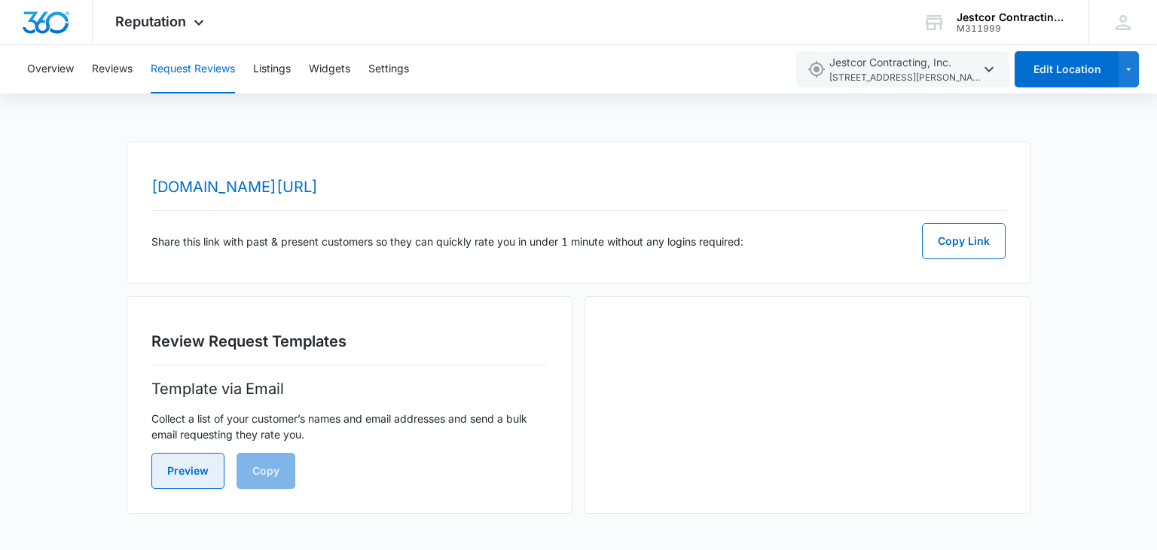
click at [185, 473] on button "Preview" at bounding box center [187, 471] width 73 height 36
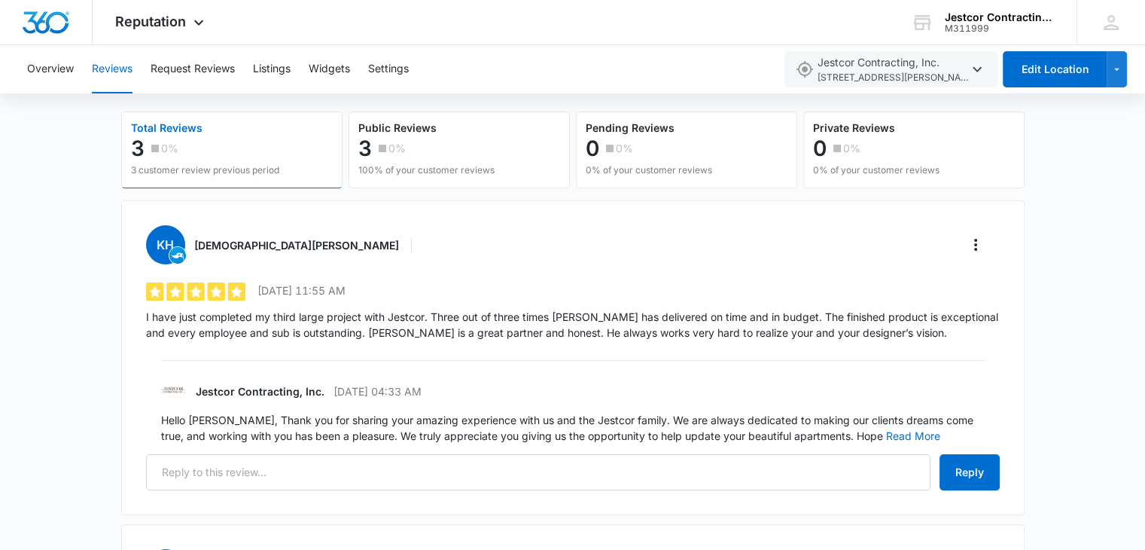
scroll to position [124, 0]
click at [274, 66] on button "Listings" at bounding box center [272, 69] width 38 height 48
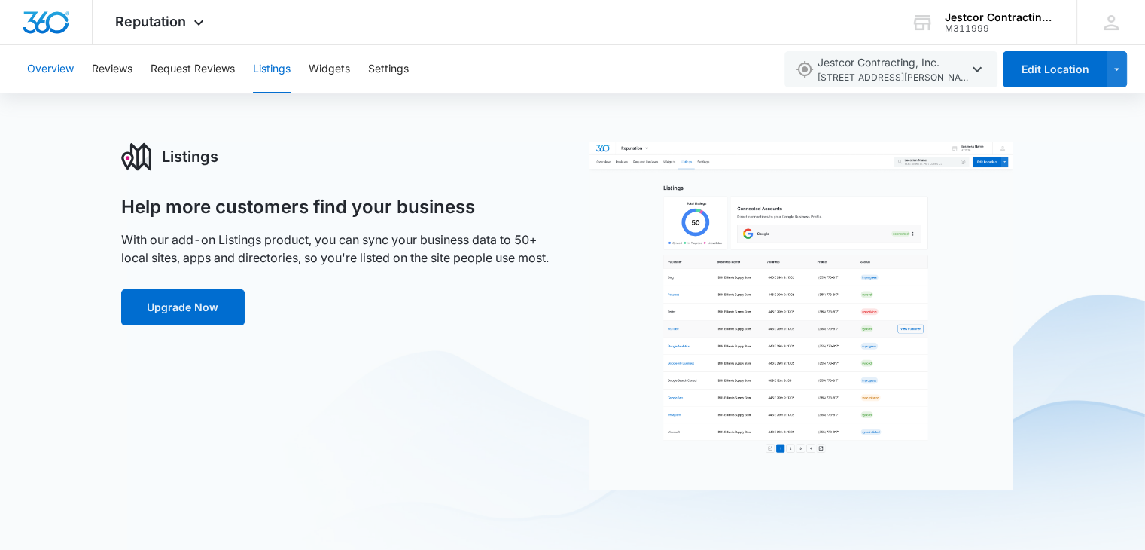
click at [37, 70] on button "Overview" at bounding box center [50, 69] width 47 height 48
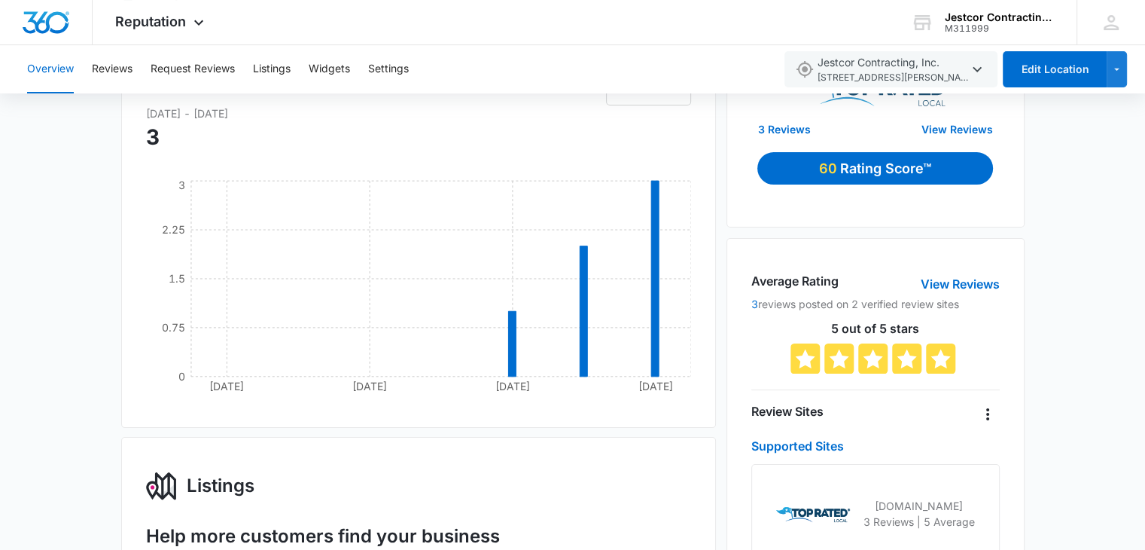
scroll to position [148, 0]
click at [986, 412] on icon "Overflow Menu" at bounding box center [988, 413] width 18 height 18
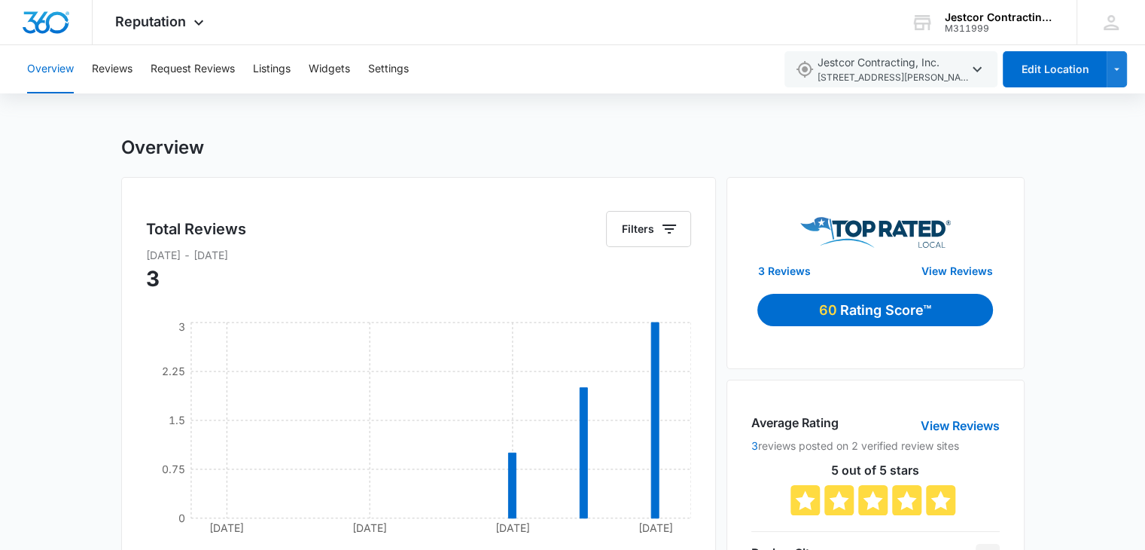
scroll to position [0, 0]
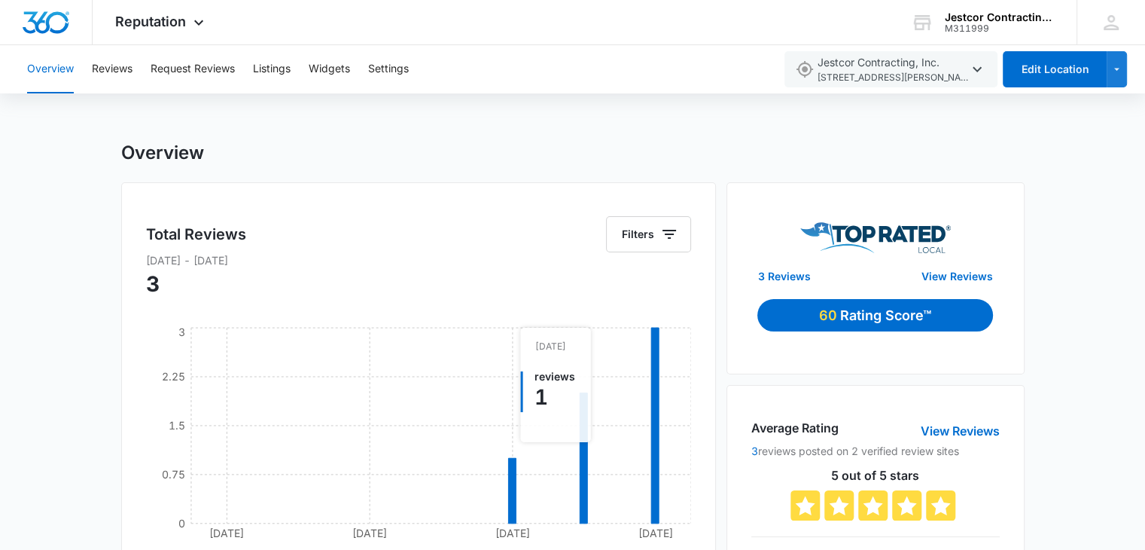
click at [538, 419] on icon "[DATE] Jun [DATE] Sep 10 0 0.75 1.5 2.25 3" at bounding box center [419, 437] width 546 height 226
click at [110, 69] on button "Reviews" at bounding box center [112, 69] width 41 height 48
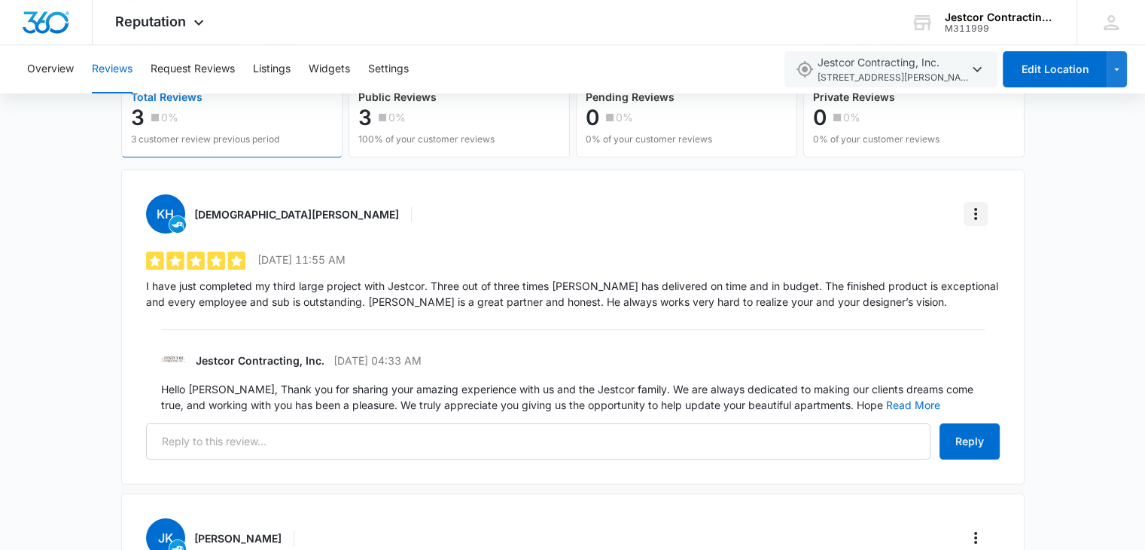
click at [975, 211] on icon "More" at bounding box center [975, 214] width 3 height 12
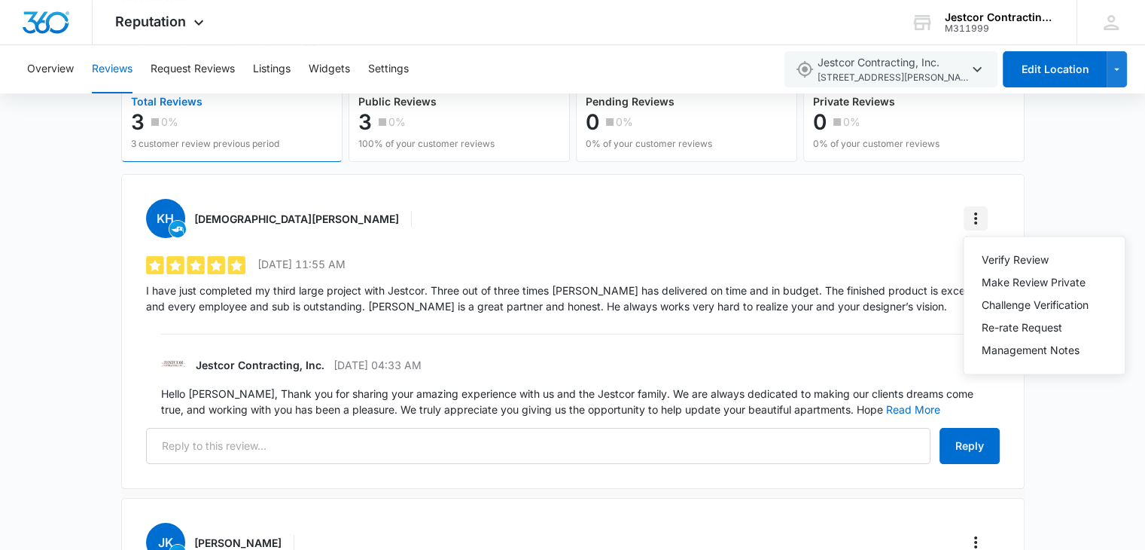
scroll to position [151, 0]
click at [1012, 261] on div "Verify Review" at bounding box center [1035, 260] width 107 height 11
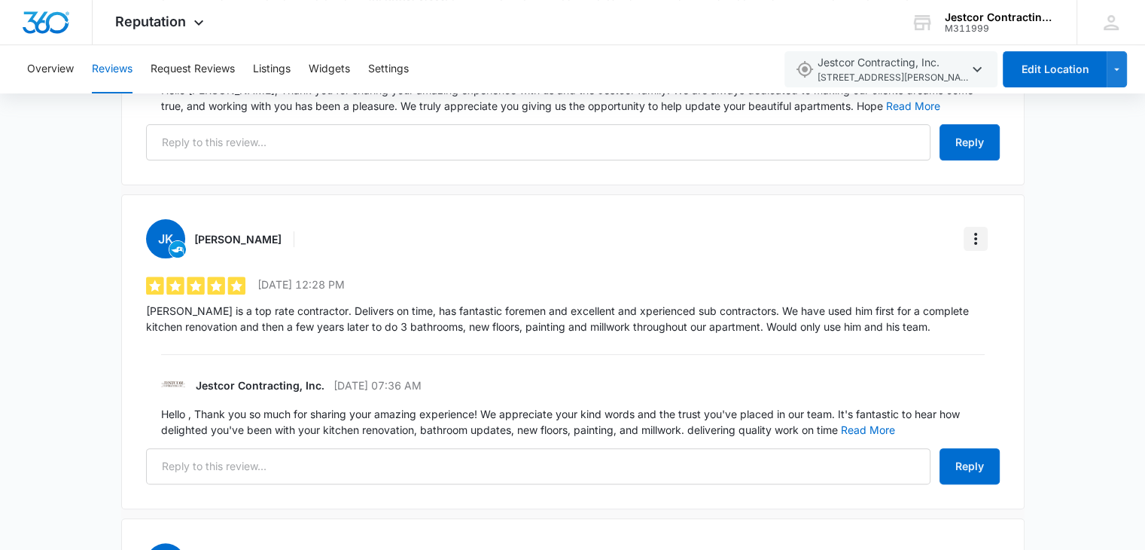
click at [971, 235] on icon "More" at bounding box center [976, 239] width 18 height 18
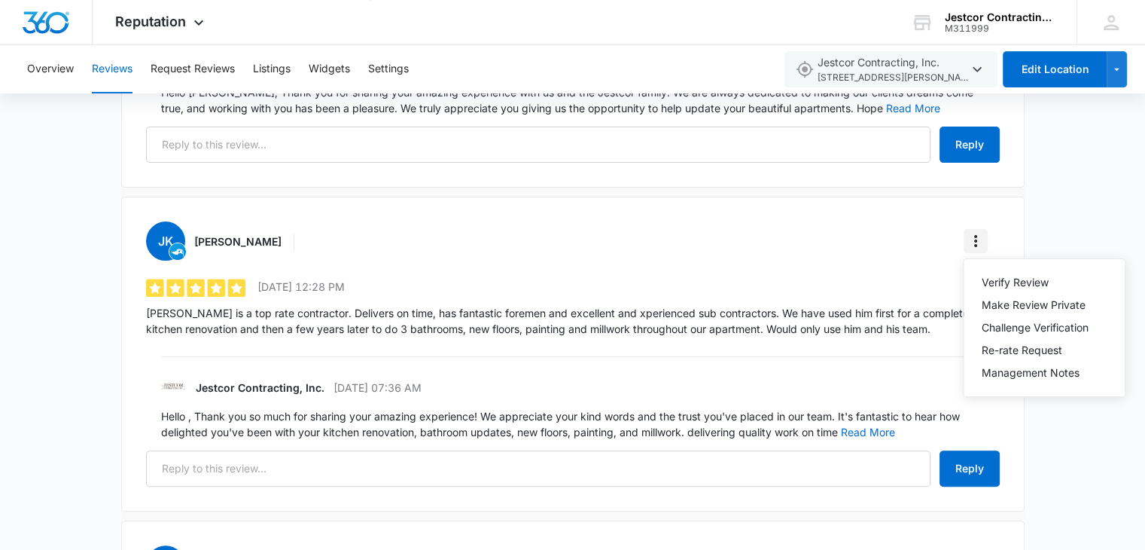
scroll to position [452, 0]
click at [1000, 282] on div "Verify Review" at bounding box center [1035, 283] width 107 height 11
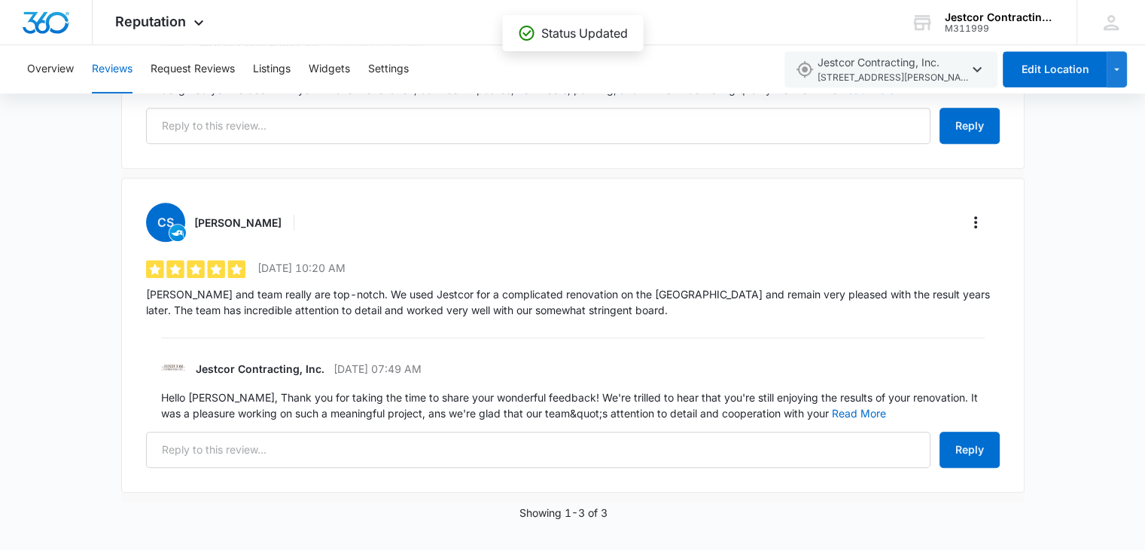
scroll to position [800, 0]
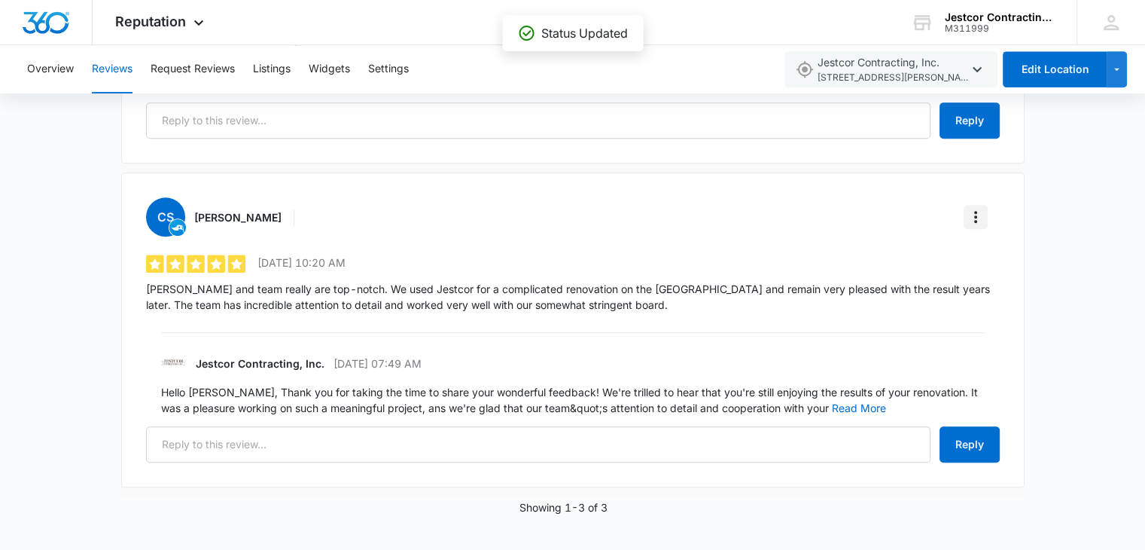
click at [970, 220] on icon "More" at bounding box center [976, 217] width 18 height 18
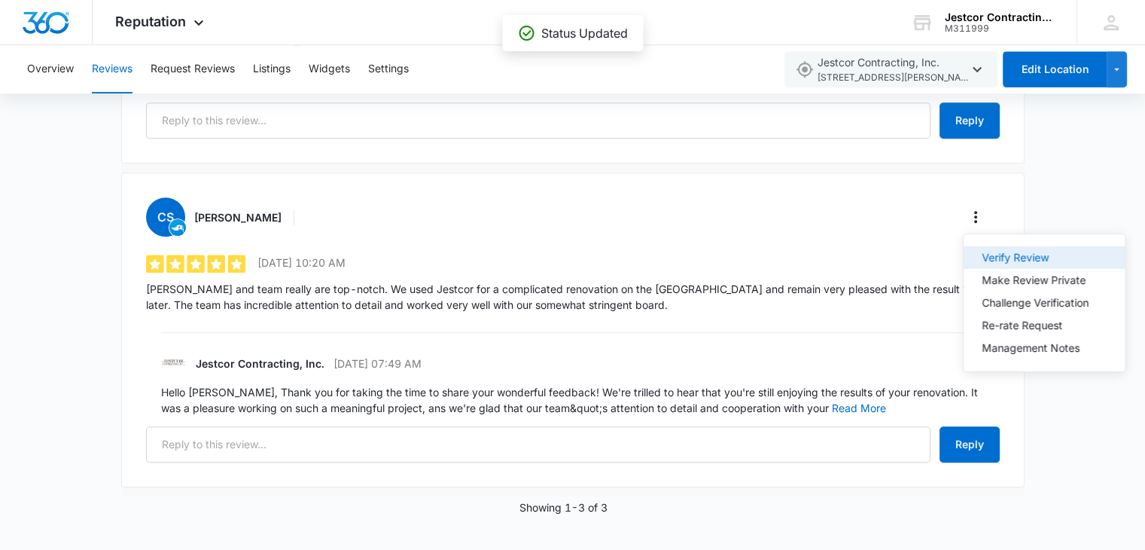
click at [1003, 256] on div "Verify Review" at bounding box center [1035, 257] width 107 height 11
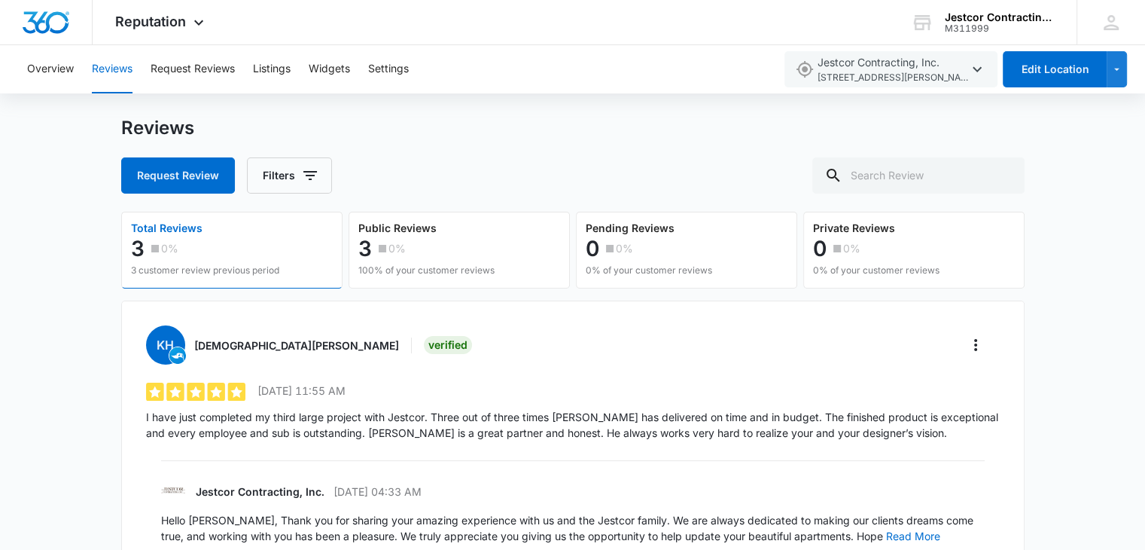
scroll to position [0, 0]
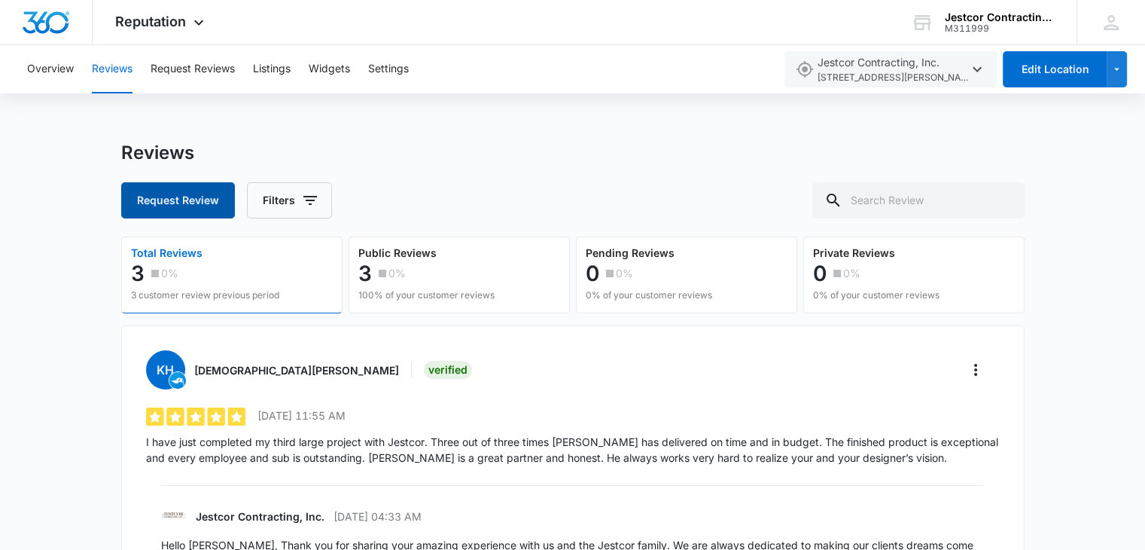
click at [158, 202] on button "Request Review" at bounding box center [178, 200] width 114 height 36
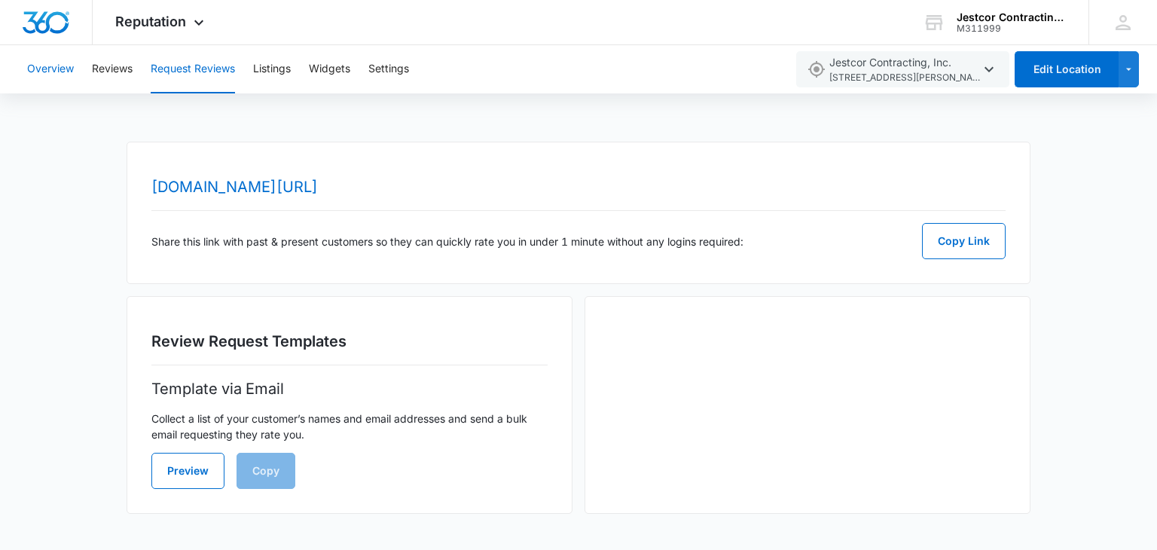
click at [52, 72] on button "Overview" at bounding box center [50, 69] width 47 height 48
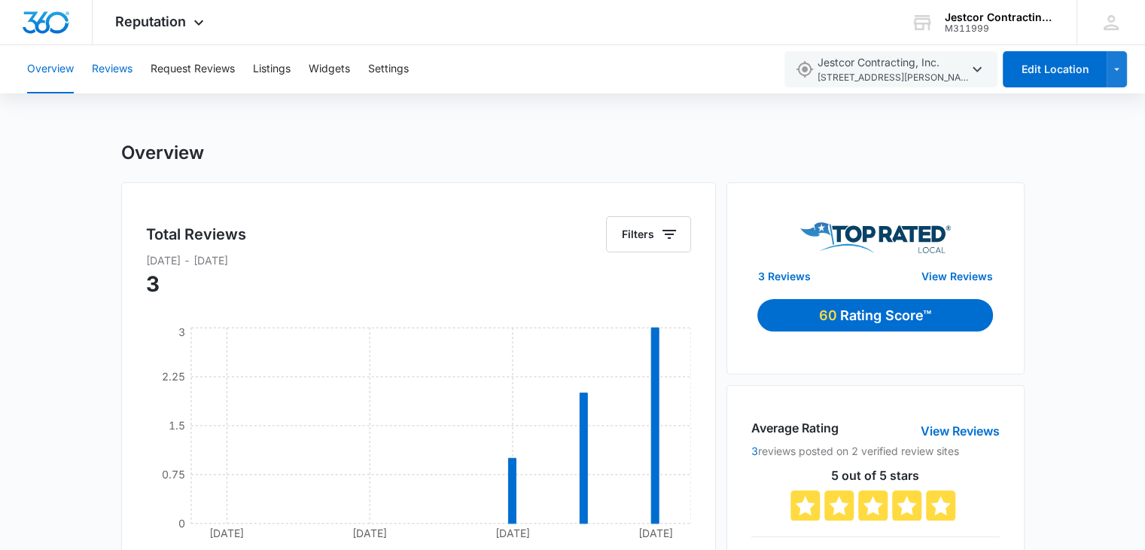
click at [105, 71] on button "Reviews" at bounding box center [112, 69] width 41 height 48
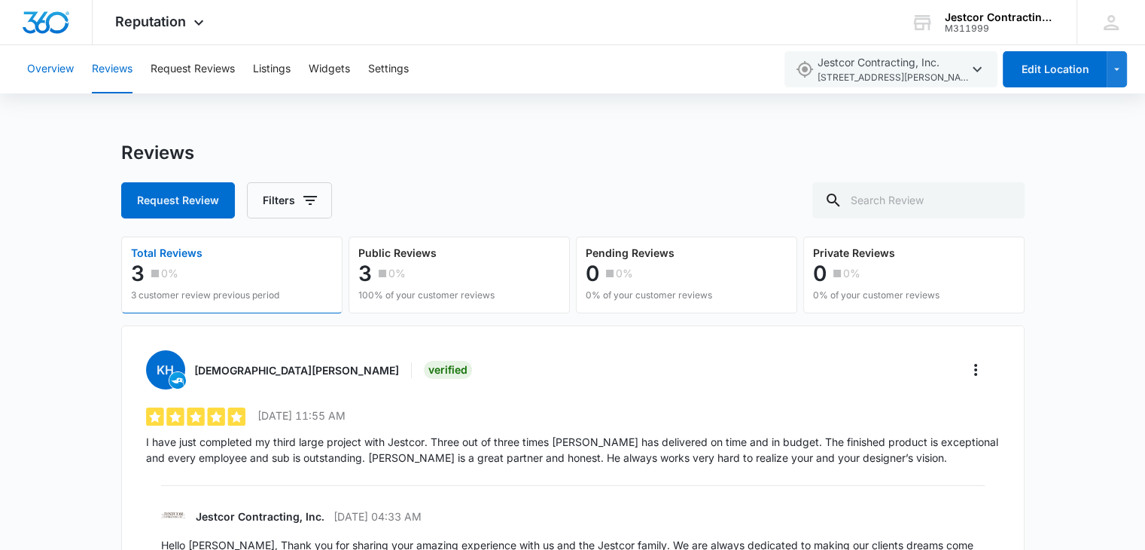
click at [34, 68] on button "Overview" at bounding box center [50, 69] width 47 height 48
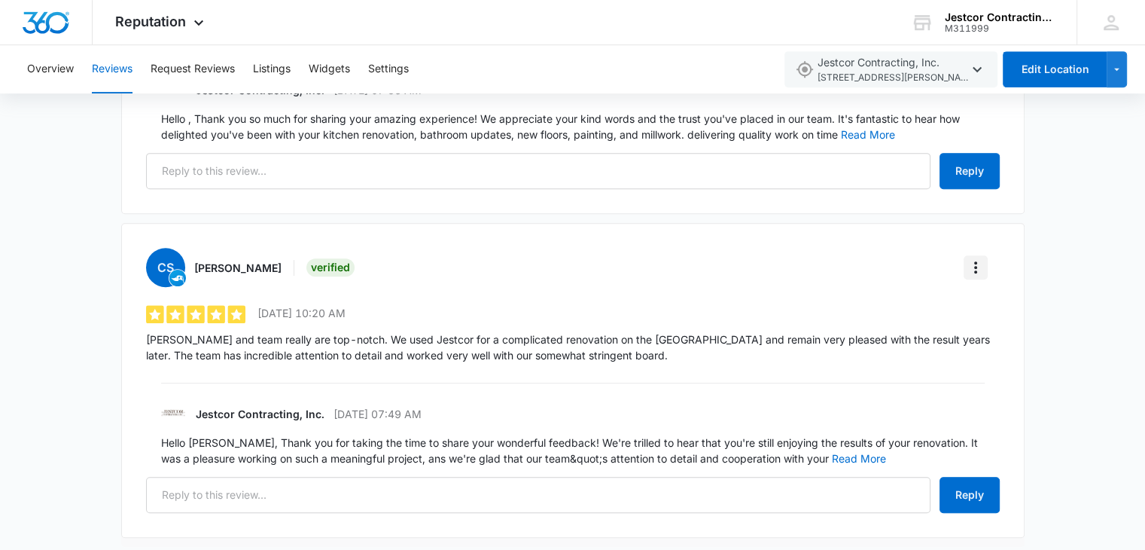
click at [973, 263] on icon "More" at bounding box center [976, 267] width 18 height 18
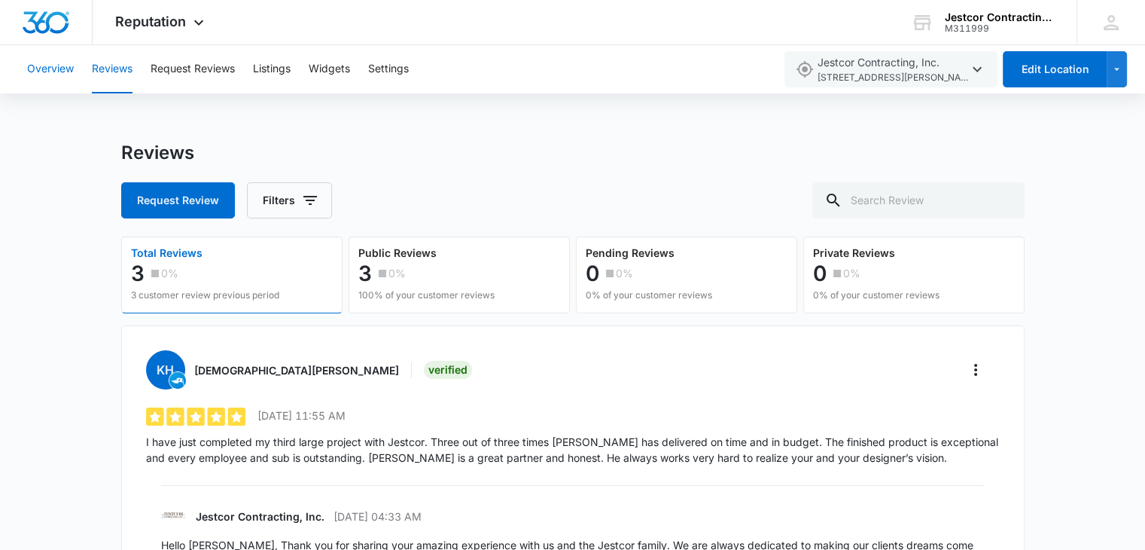
click at [55, 63] on button "Overview" at bounding box center [50, 69] width 47 height 48
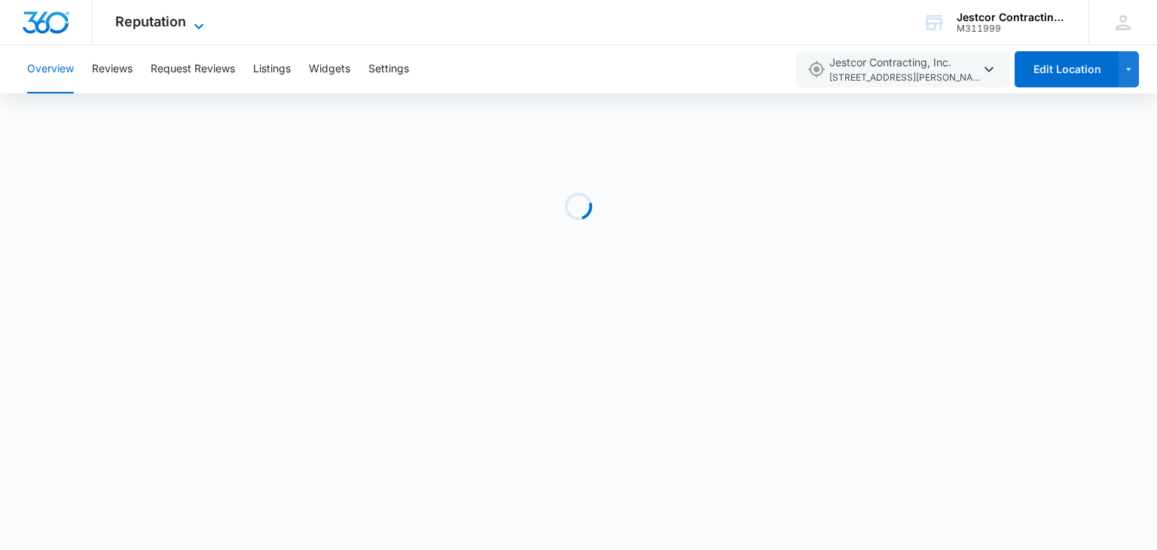
click at [199, 24] on icon at bounding box center [199, 26] width 18 height 18
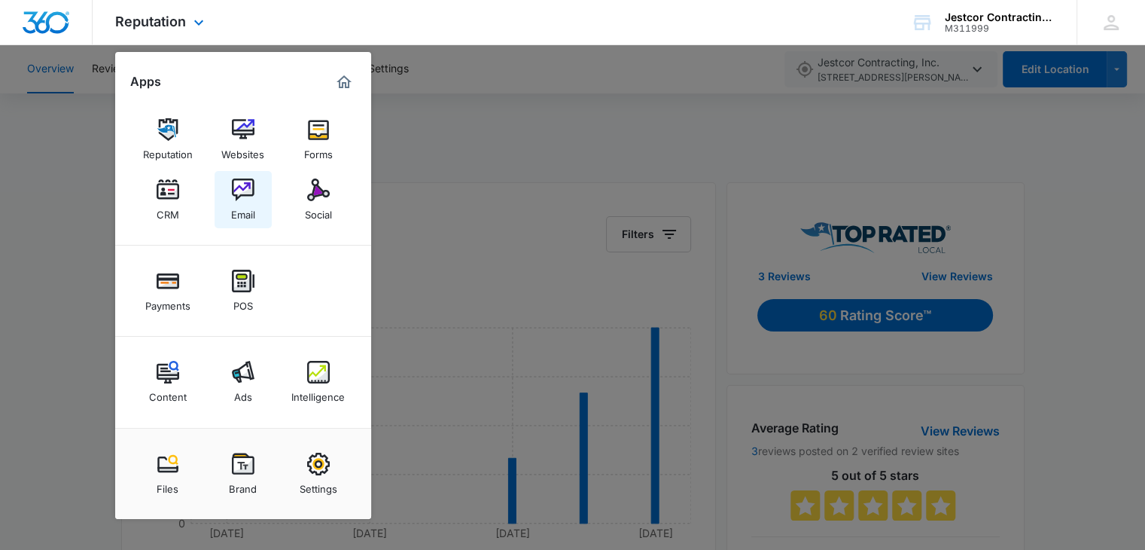
click at [245, 201] on div "Email" at bounding box center [243, 211] width 24 height 20
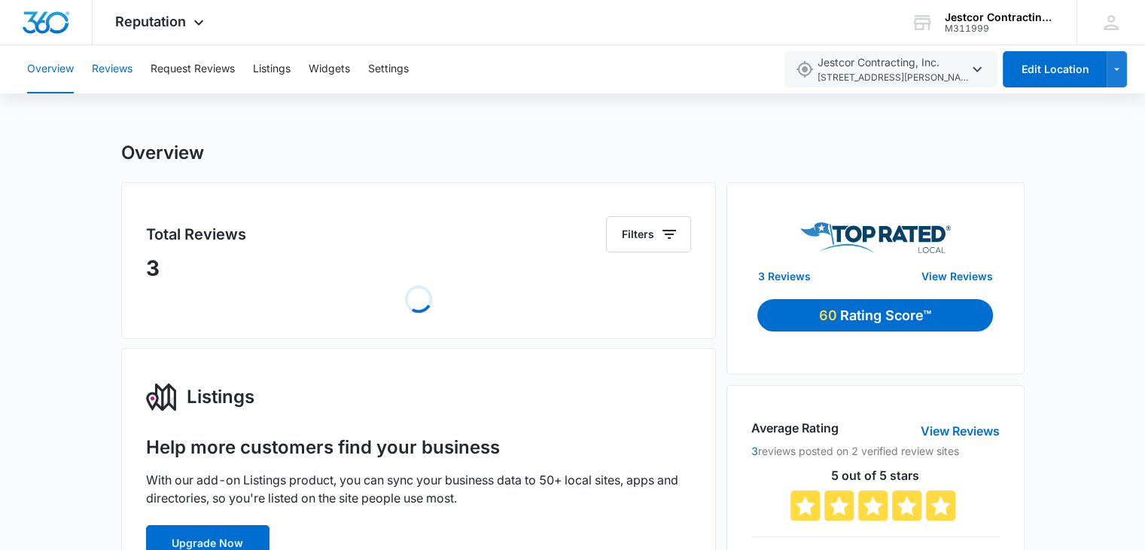
click at [111, 66] on button "Reviews" at bounding box center [112, 69] width 41 height 48
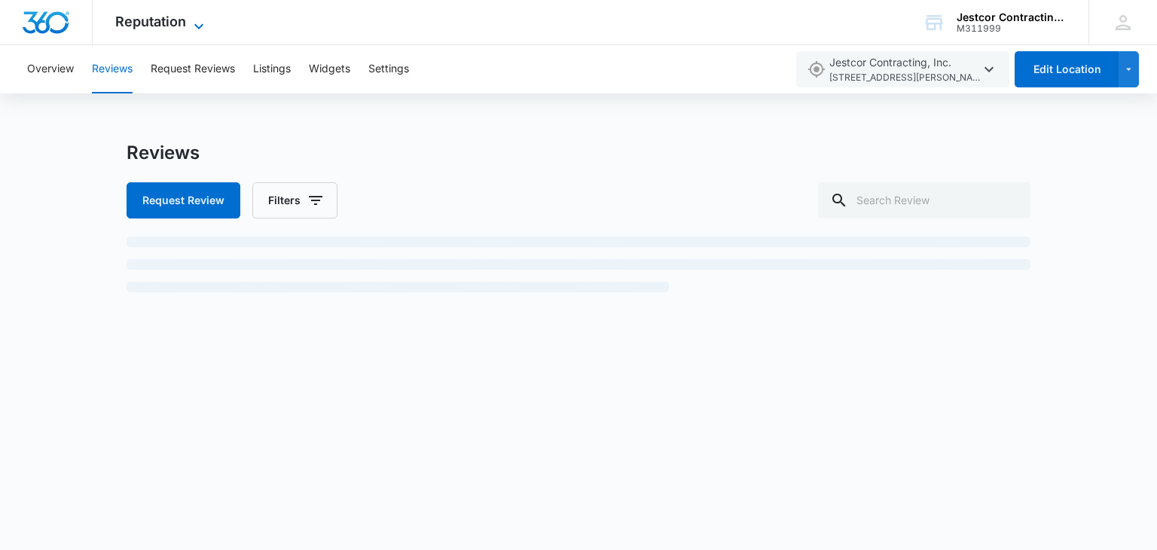
click at [202, 22] on icon at bounding box center [199, 26] width 18 height 18
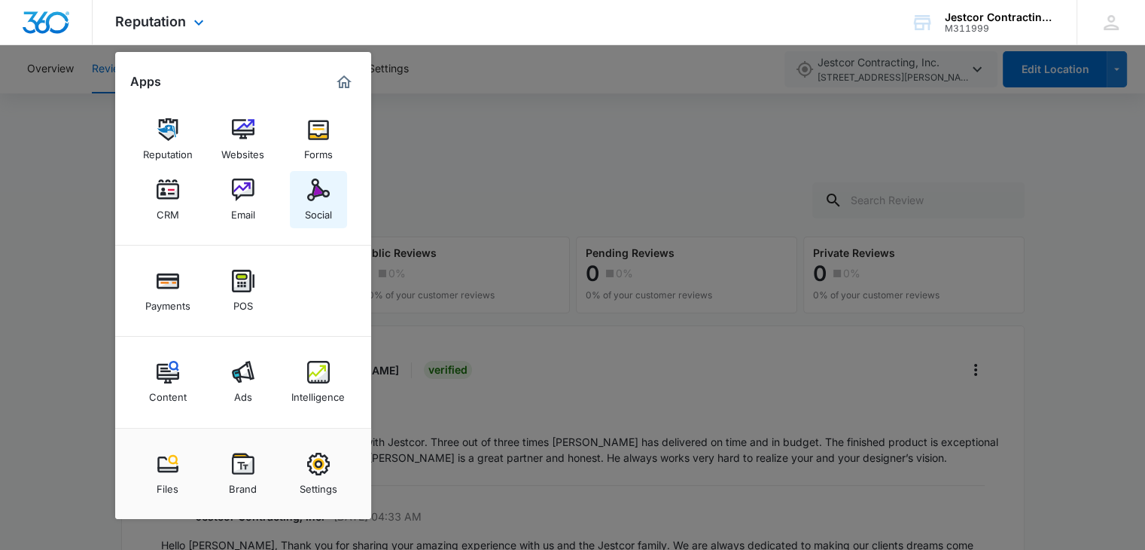
click at [319, 197] on img at bounding box center [318, 189] width 23 height 23
